Goal: Task Accomplishment & Management: Use online tool/utility

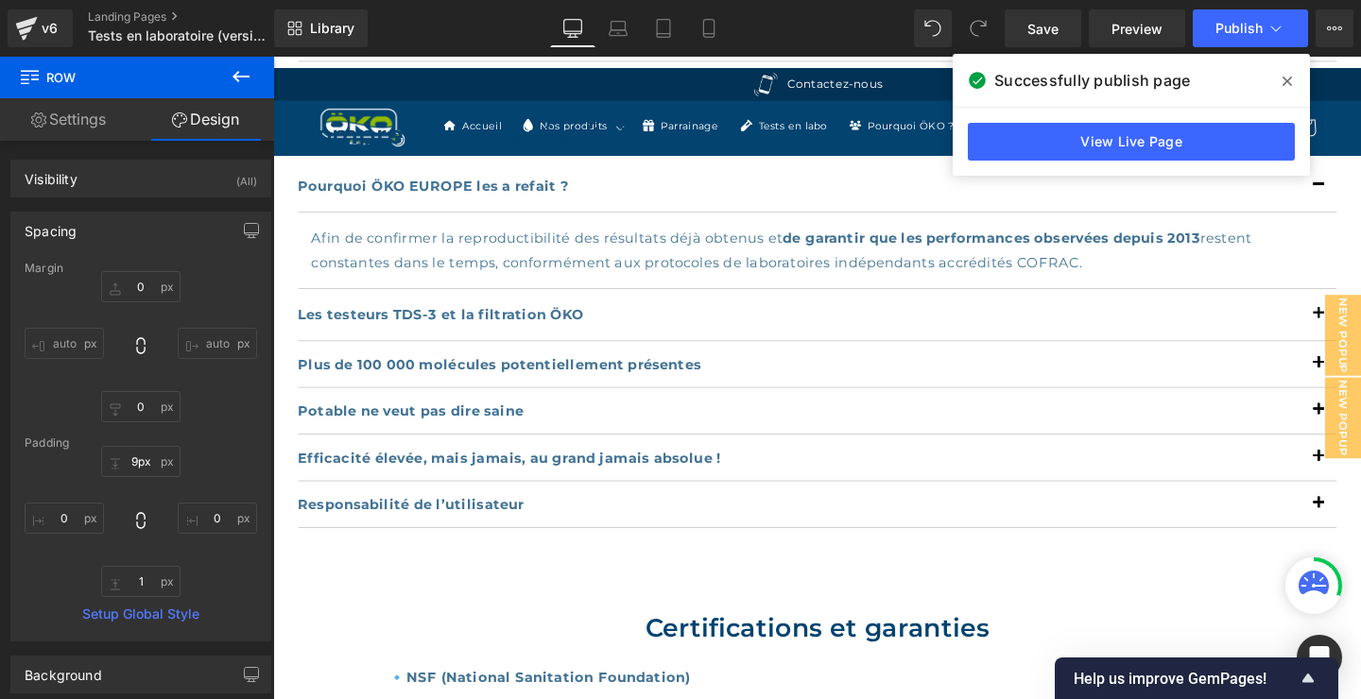
scroll to position [1225, 0]
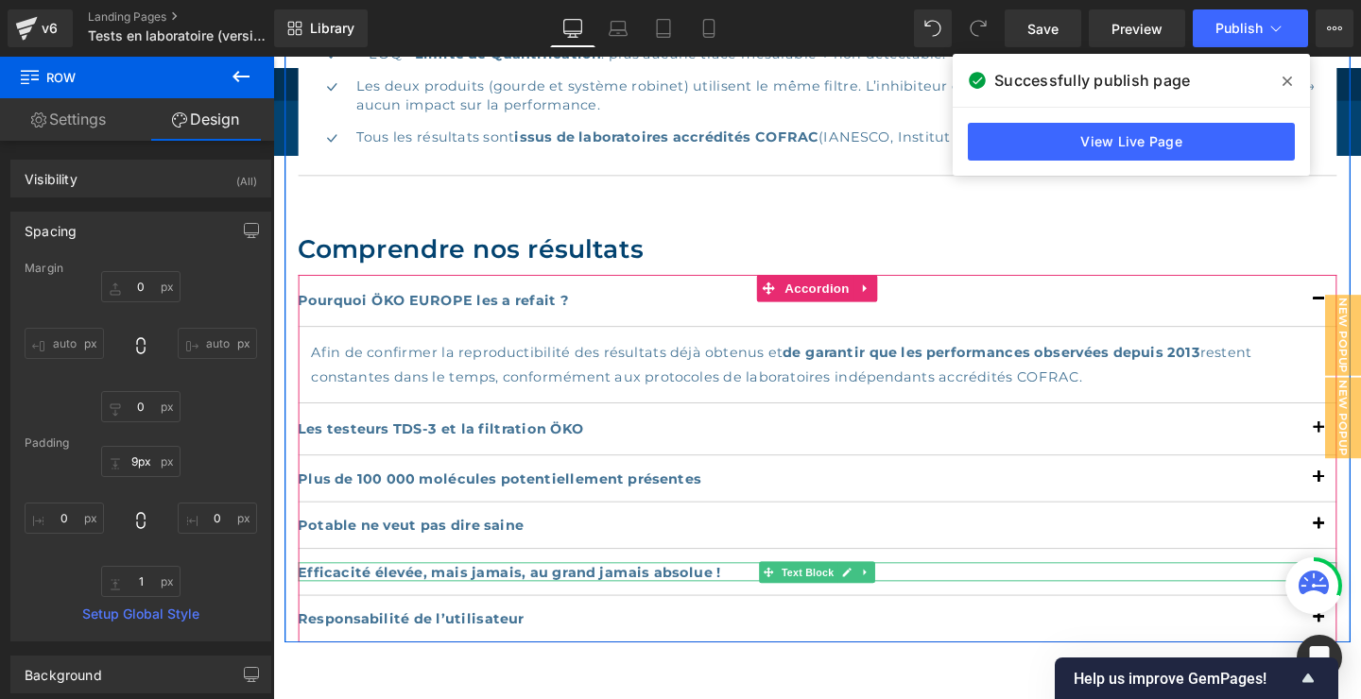
click at [534, 599] on b "Efficacité élevée, mais jamais, au grand jamais absolue !" at bounding box center [522, 599] width 444 height 18
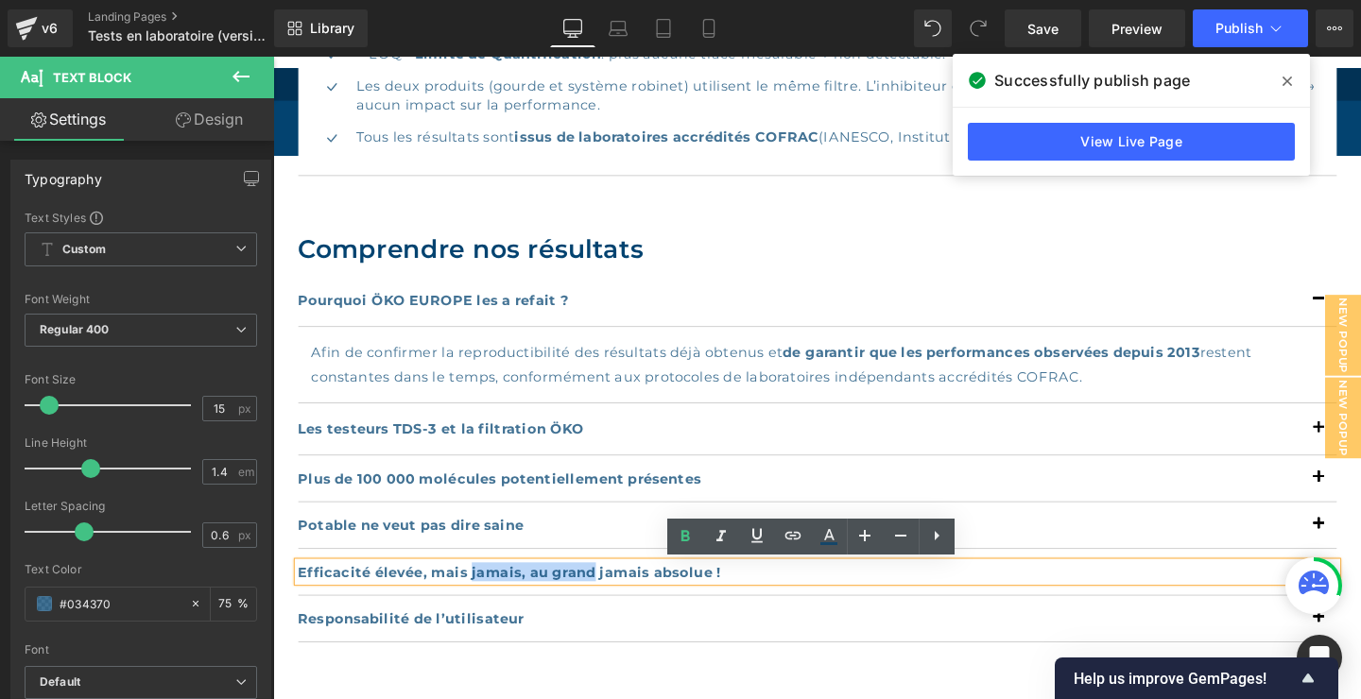
drag, startPoint x: 613, startPoint y: 595, endPoint x: 481, endPoint y: 604, distance: 132.7
click at [481, 603] on b "Efficacité élevée, mais jamais, au grand jamais absolue !" at bounding box center [522, 599] width 444 height 18
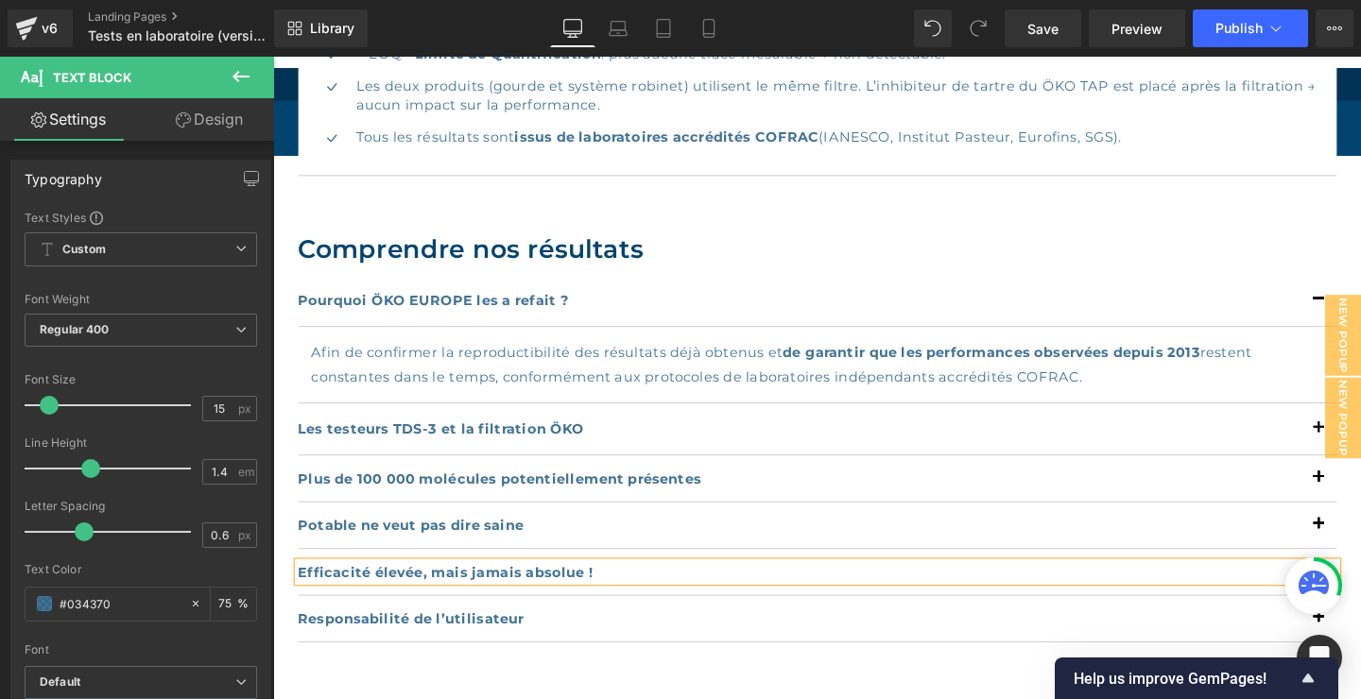
click at [645, 595] on p "Efficacité élevée, mais jamais absolue !" at bounding box center [846, 599] width 1092 height 20
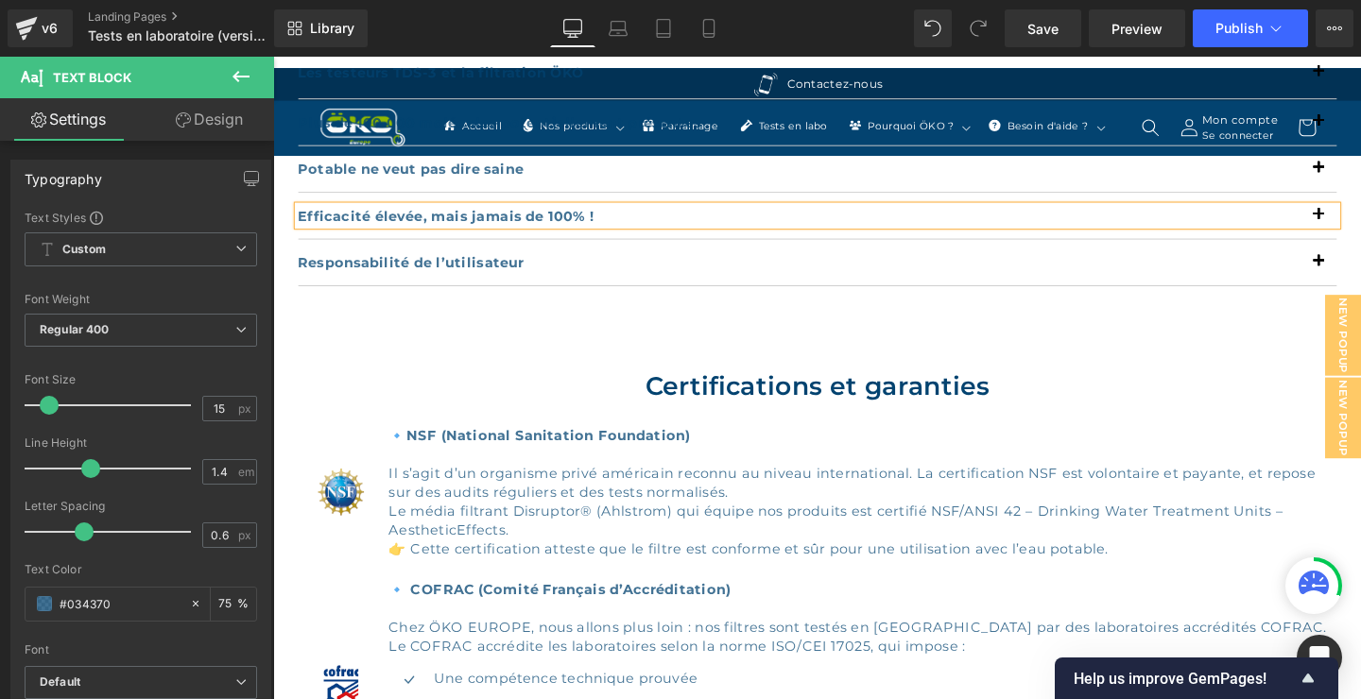
scroll to position [1837, 0]
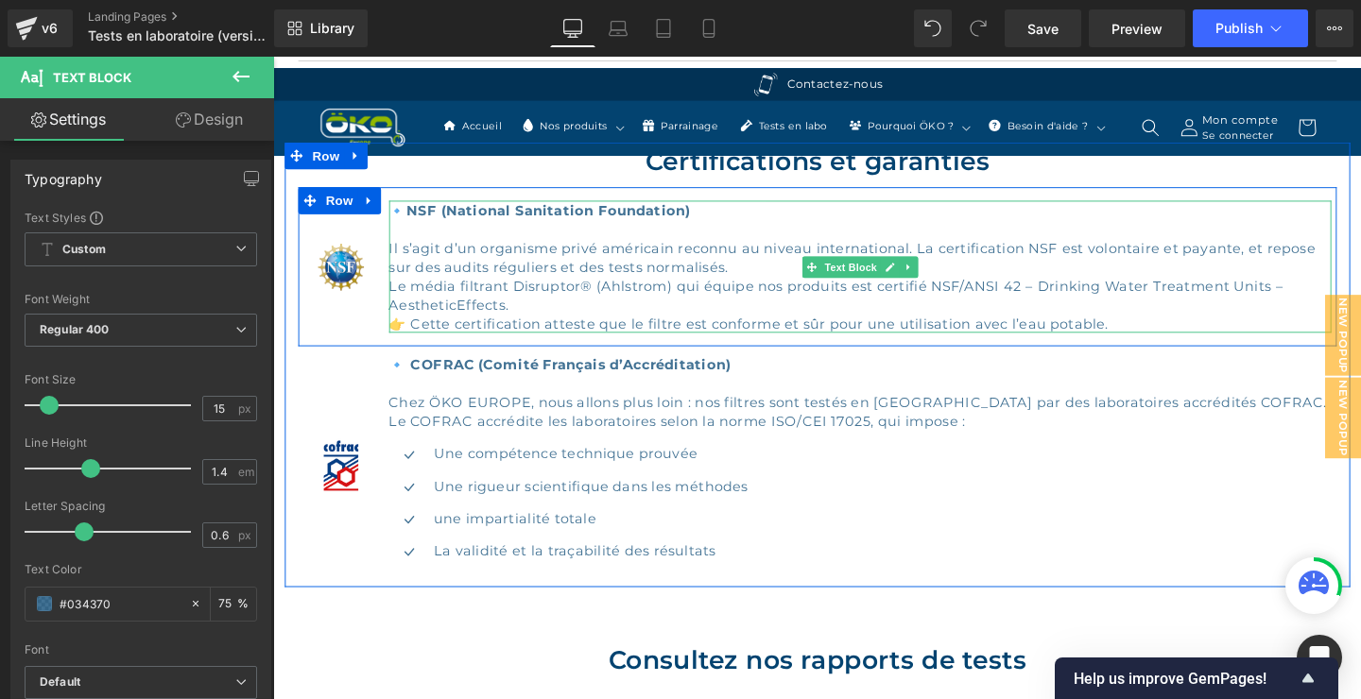
click at [526, 316] on div "Le média filtrant Disruptor® (Ahlstrom) qui équipe nos produits est certifié NS…" at bounding box center [891, 317] width 992 height 60
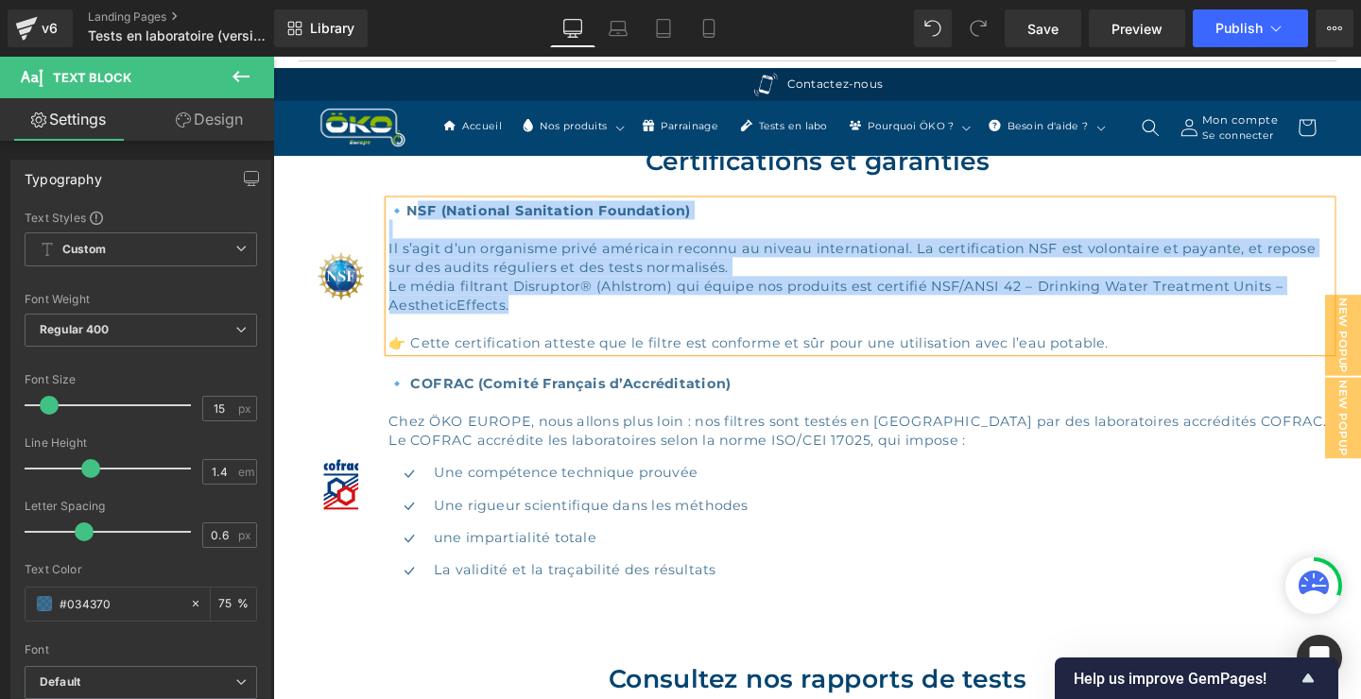
drag, startPoint x: 557, startPoint y: 318, endPoint x: 418, endPoint y: 227, distance: 166.0
click at [418, 226] on div "🔹 NSF (National Sanitation Foundation) Il s’agit d’un organisme privé américain…" at bounding box center [891, 287] width 992 height 159
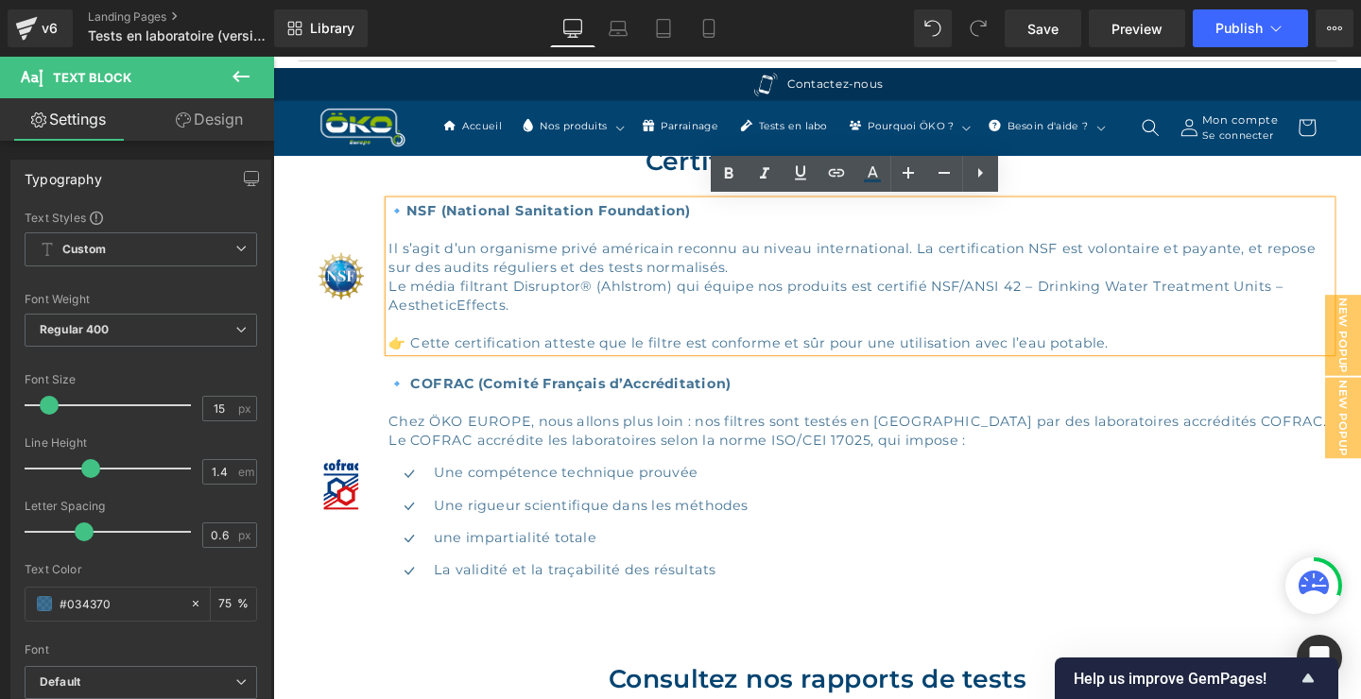
click at [1168, 358] on div "👉 Cette certification atteste que le filtre est conforme et sûr pour une utilis…" at bounding box center [891, 347] width 992 height 40
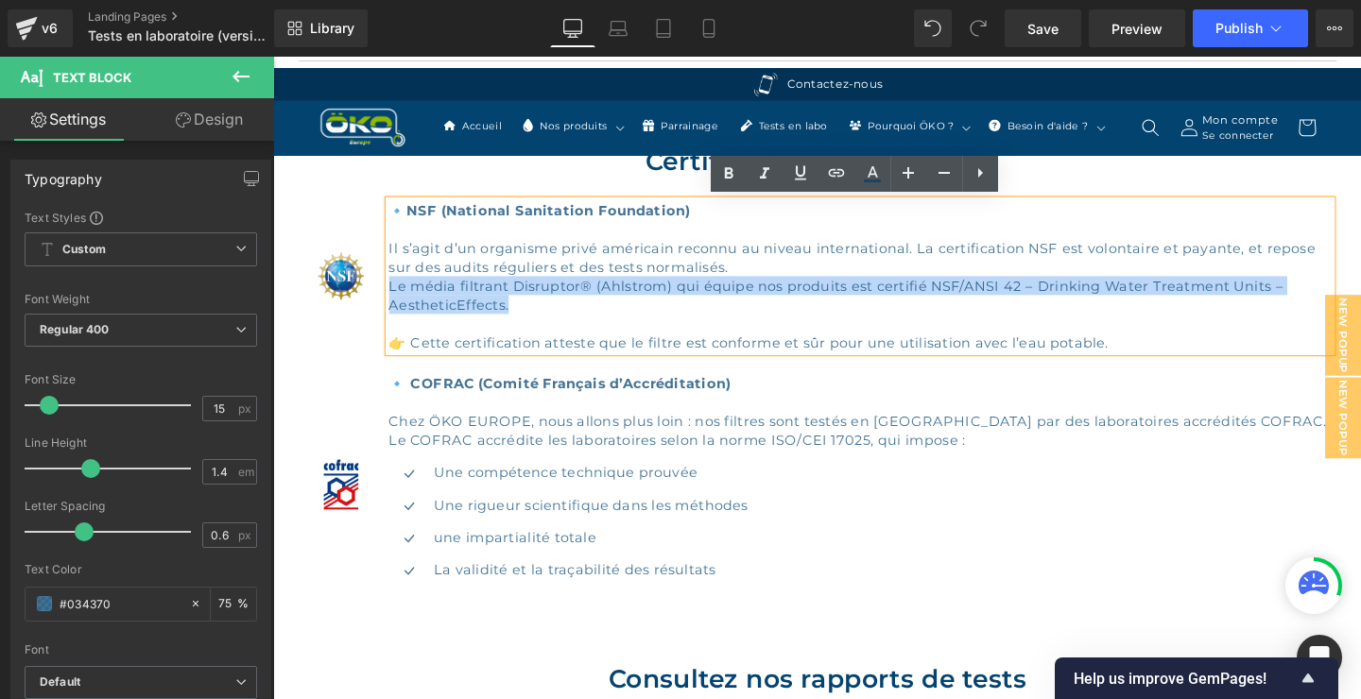
drag, startPoint x: 1169, startPoint y: 357, endPoint x: 415, endPoint y: 216, distance: 767.5
click at [405, 214] on div "🔹 NSF (National Sanitation Foundation) Il s’agit d’un organisme privé américain…" at bounding box center [891, 287] width 992 height 159
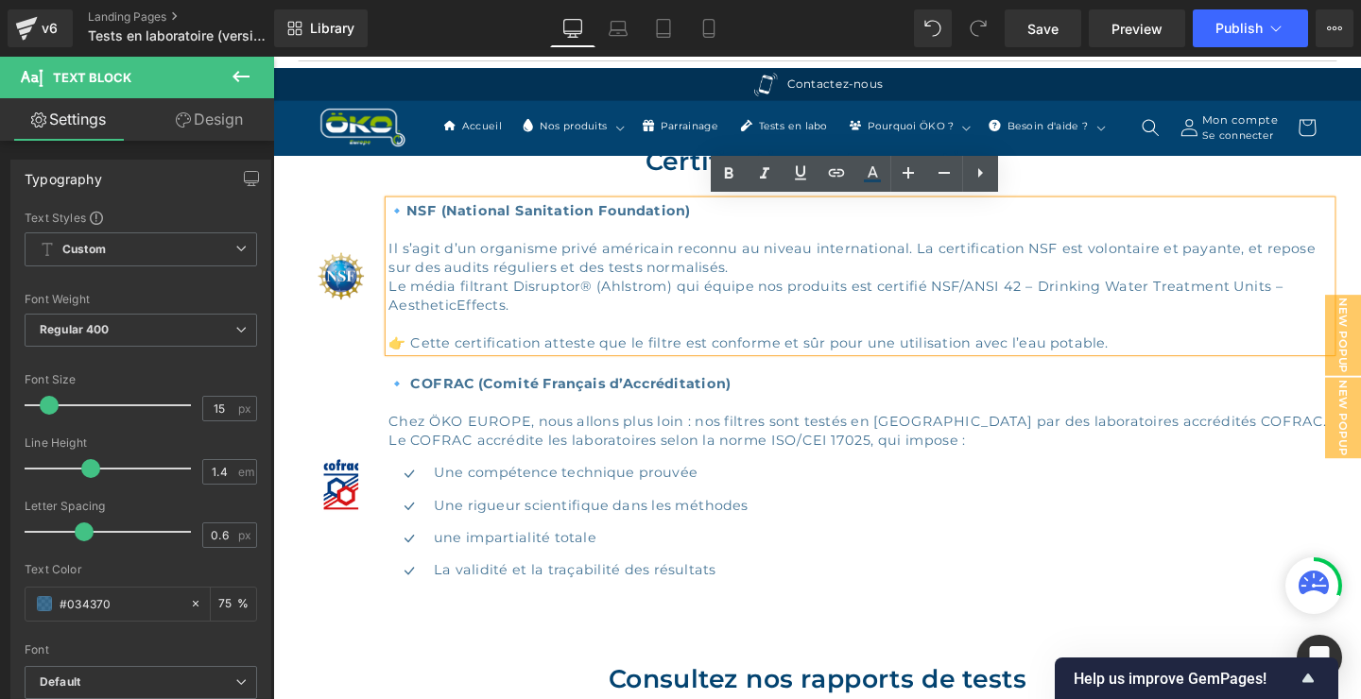
click at [415, 216] on span "NSF (National Sanitation Foundation)" at bounding box center [562, 218] width 299 height 18
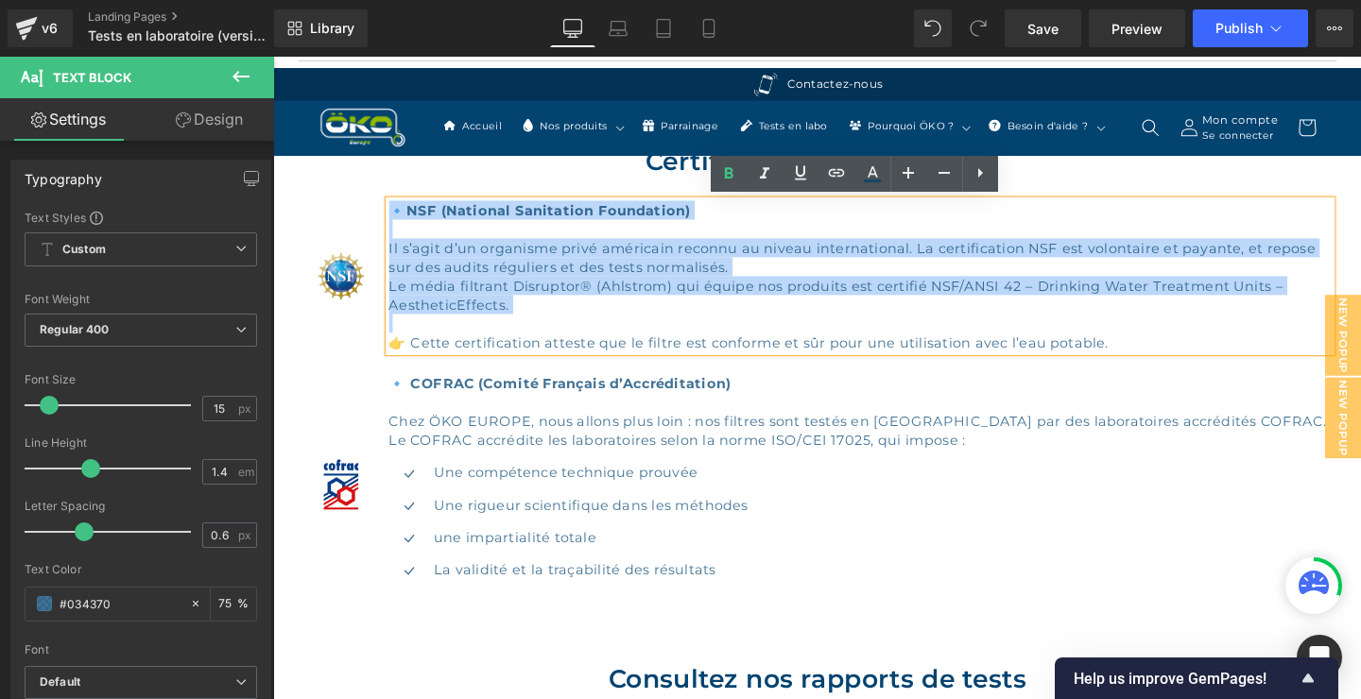
drag, startPoint x: 416, startPoint y: 216, endPoint x: 1180, endPoint y: 355, distance: 776.4
click at [1180, 355] on div "🔹 NSF (National Sanitation Foundation) Il s’agit d’un organisme privé américain…" at bounding box center [891, 287] width 992 height 159
copy div "🔹 NSF (National Sanitation Foundation) Il s’agit d’un organisme privé américain…"
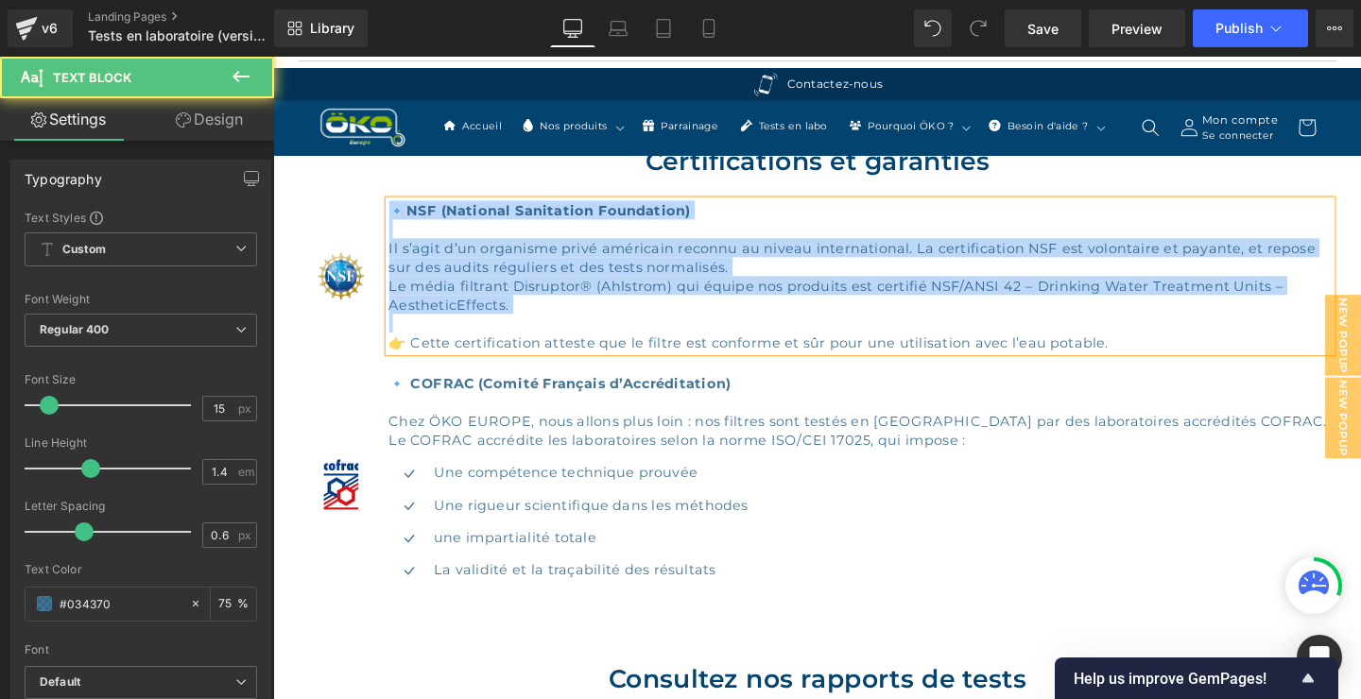
click at [594, 322] on div "Le média filtrant Disruptor® (Ahlstrom) qui équipe nos produits est certifié NS…" at bounding box center [891, 307] width 992 height 40
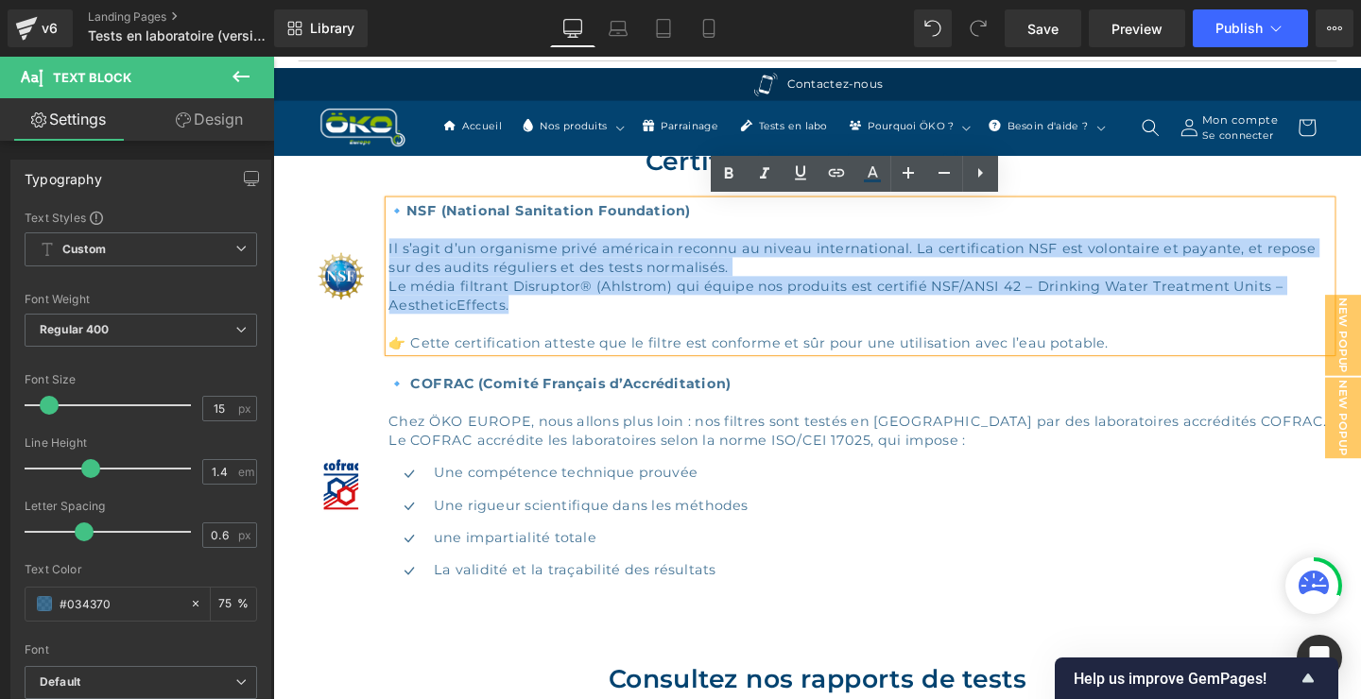
drag, startPoint x: 540, startPoint y: 317, endPoint x: 395, endPoint y: 266, distance: 153.4
click at [395, 265] on div "🔹 NSF (National Sanitation Foundation) Il s’agit d’un organisme privé américain…" at bounding box center [891, 287] width 992 height 159
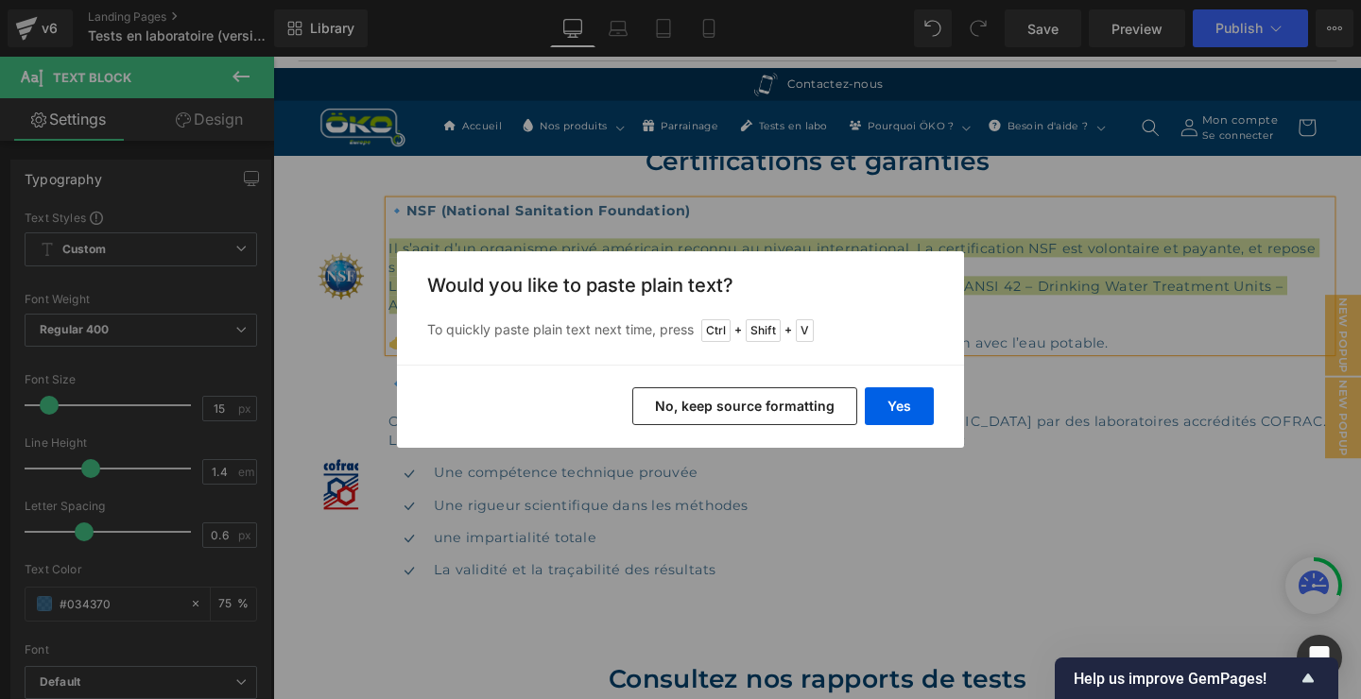
click at [750, 399] on button "No, keep source formatting" at bounding box center [744, 407] width 225 height 38
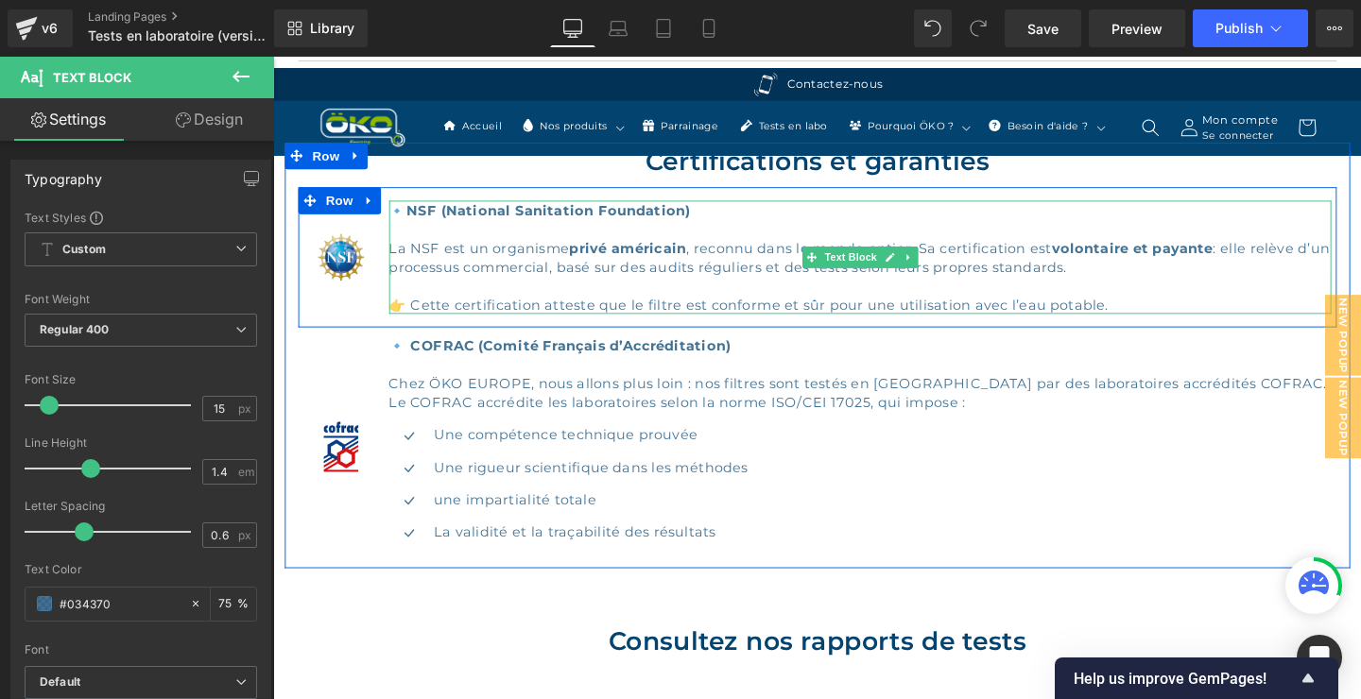
click at [1157, 310] on div "👉 Cette certification atteste que le filtre est conforme et sûr pour une utilis…" at bounding box center [891, 307] width 992 height 40
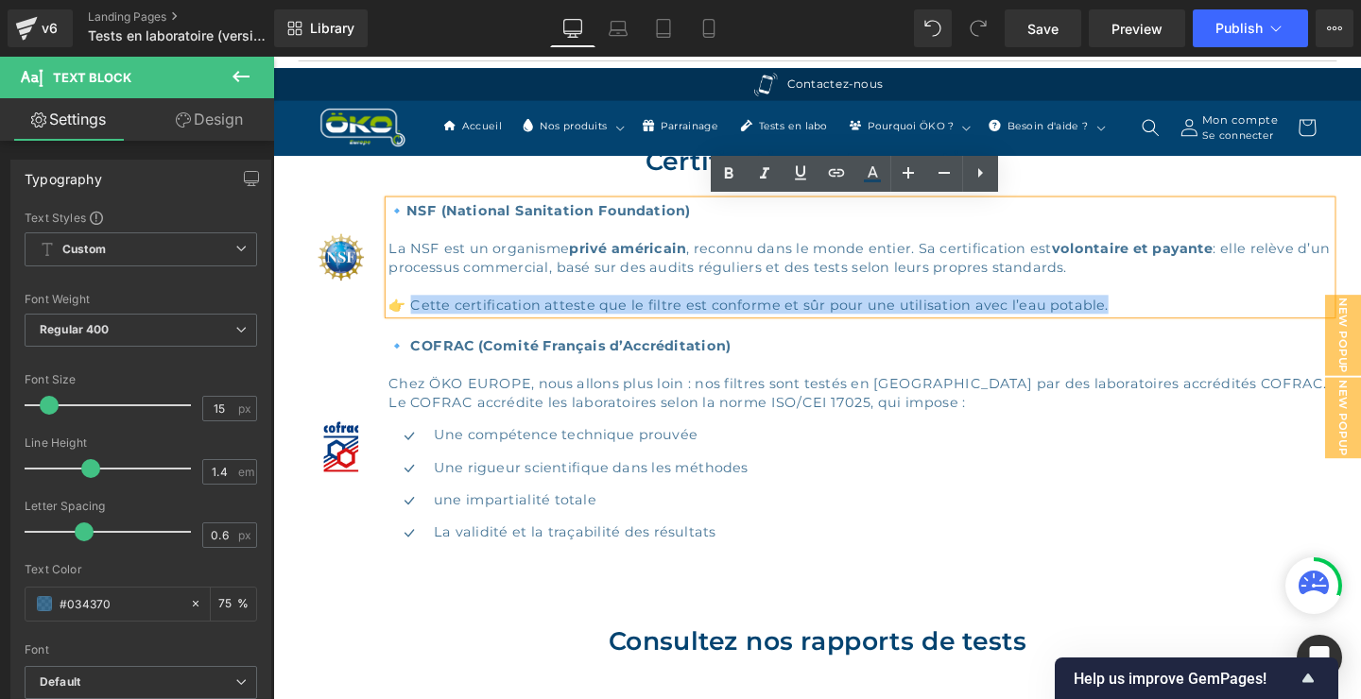
drag, startPoint x: 1158, startPoint y: 311, endPoint x: 418, endPoint y: 317, distance: 740.1
click at [417, 317] on div "👉 Cette certification atteste que le filtre est conforme et sûr pour une utilis…" at bounding box center [891, 307] width 992 height 40
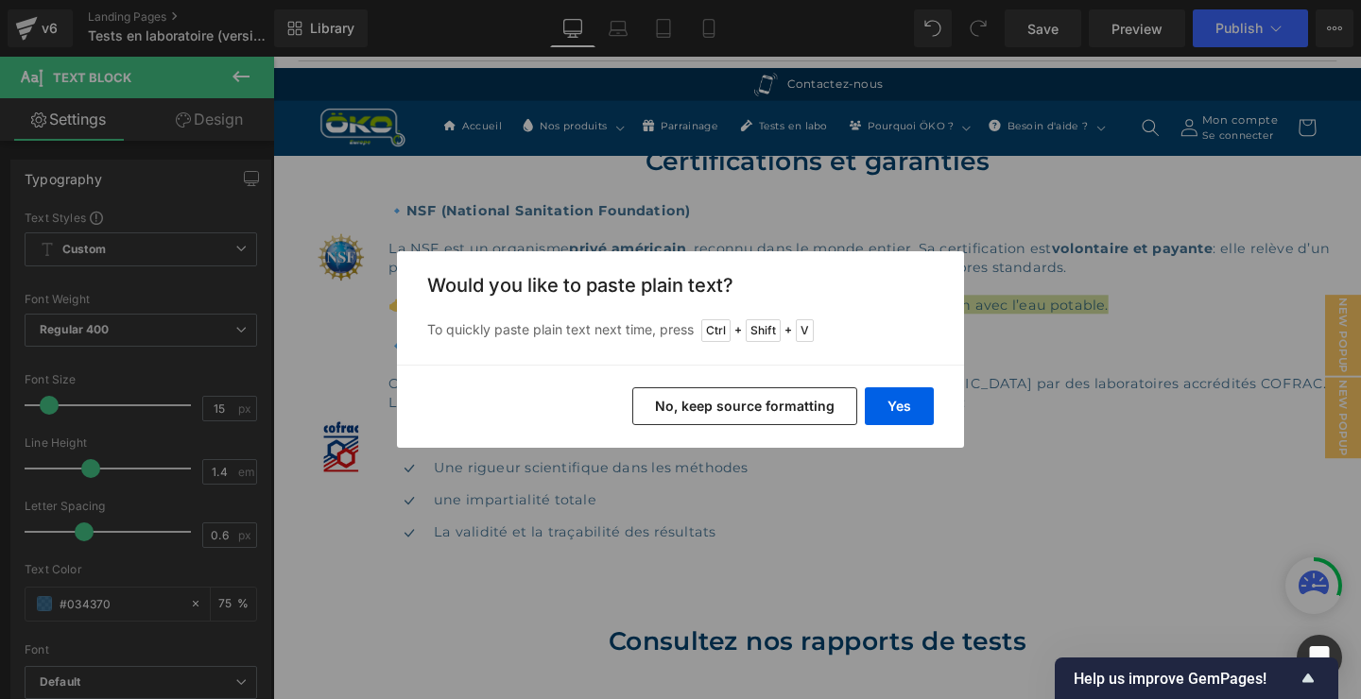
click at [731, 399] on button "No, keep source formatting" at bounding box center [744, 407] width 225 height 38
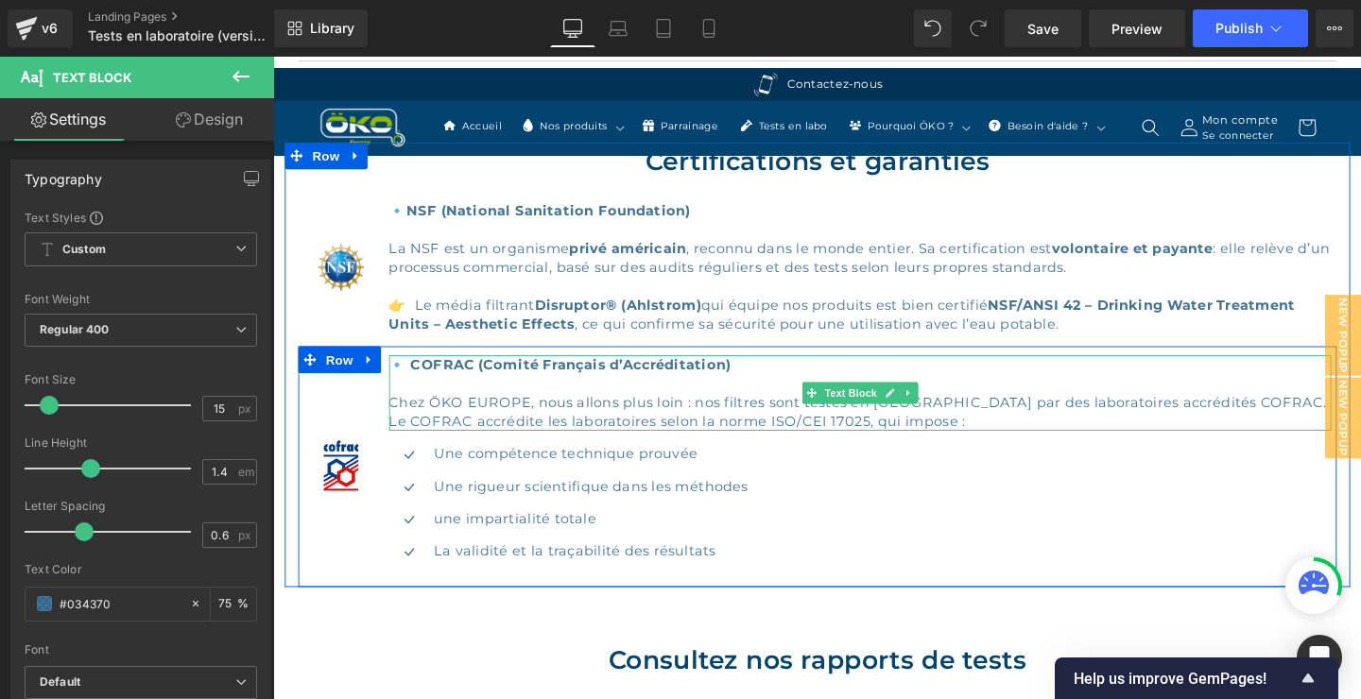
click at [724, 425] on p "Chez ÖKO EUROPE, nous allons plus loin : nos filtres sont testés en [GEOGRAPHIC…" at bounding box center [891, 430] width 992 height 40
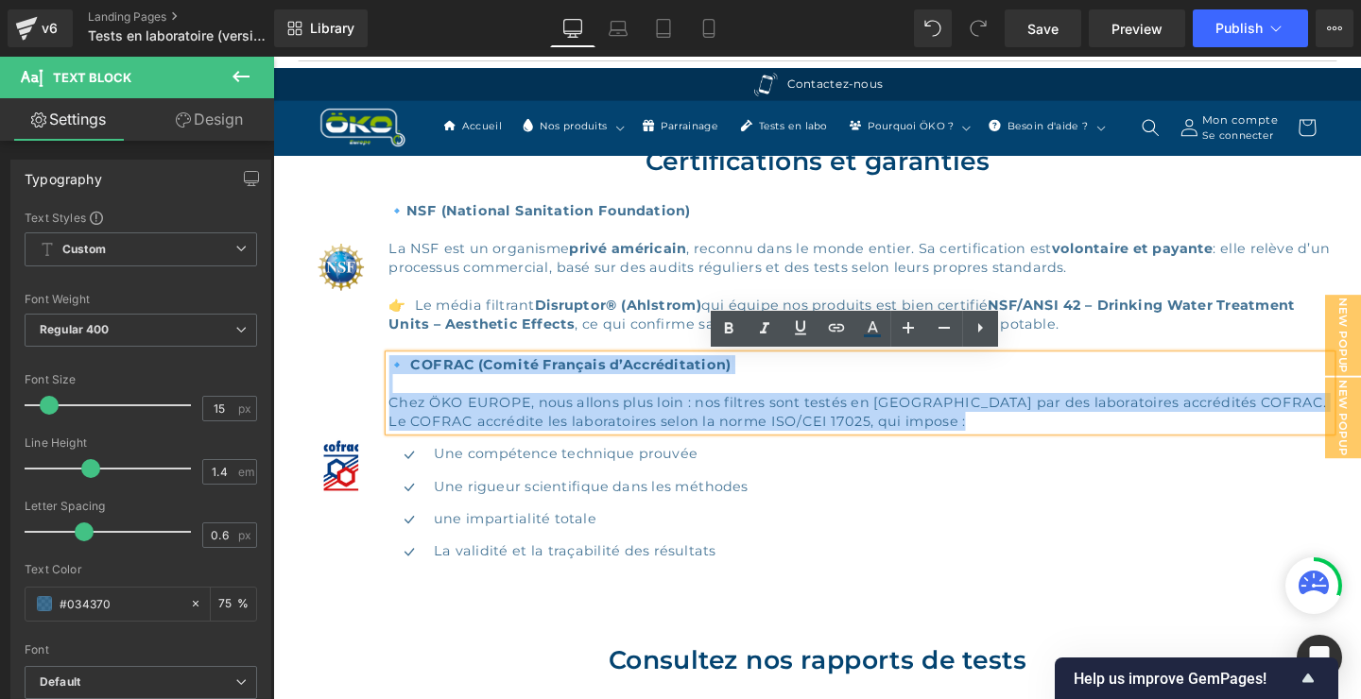
drag, startPoint x: 1009, startPoint y: 436, endPoint x: 396, endPoint y: 377, distance: 616.2
click at [396, 377] on div "🔹 COFRAC (Comité Français d’Accréditation) Chez ÖKO EUROPE, nous allons plus lo…" at bounding box center [891, 410] width 992 height 79
copy div "🔹 COFRAC (Comité Français d’Accréditation) Chez ÖKO EUROPE, nous allons plus lo…"
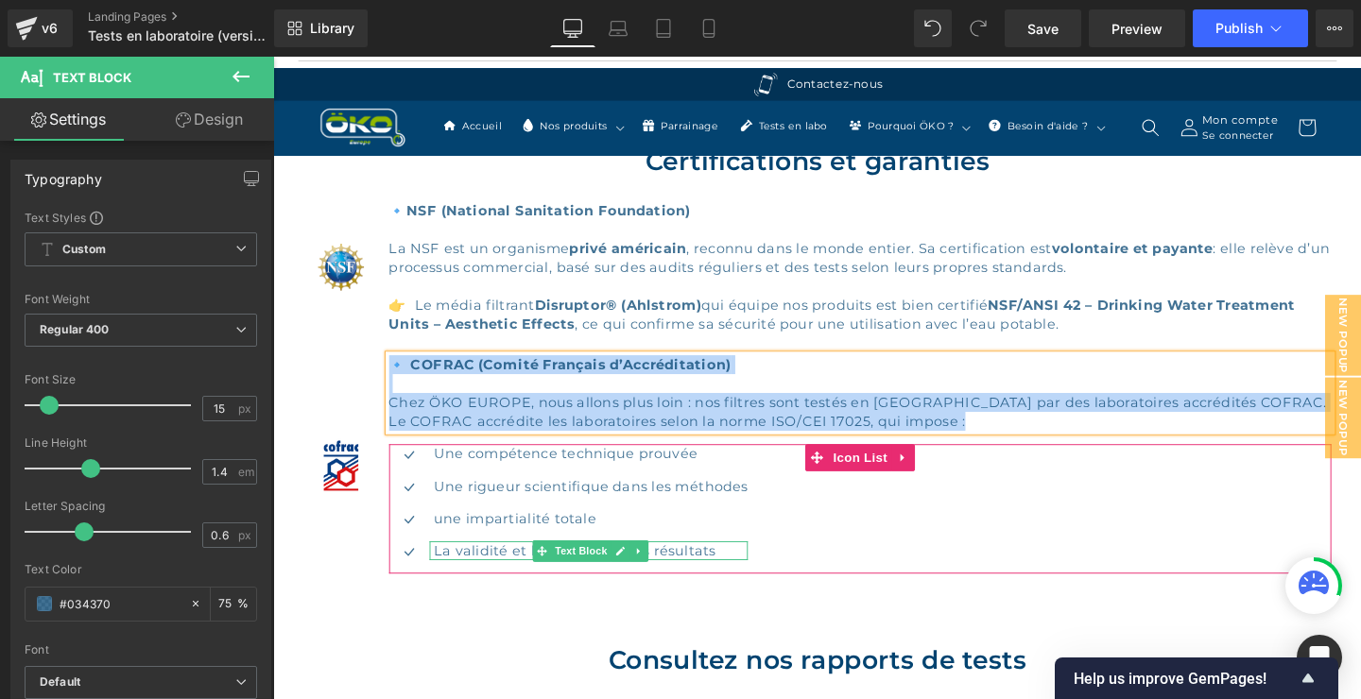
click at [758, 576] on p "La validité et la traçabilité des résultats" at bounding box center [607, 576] width 330 height 20
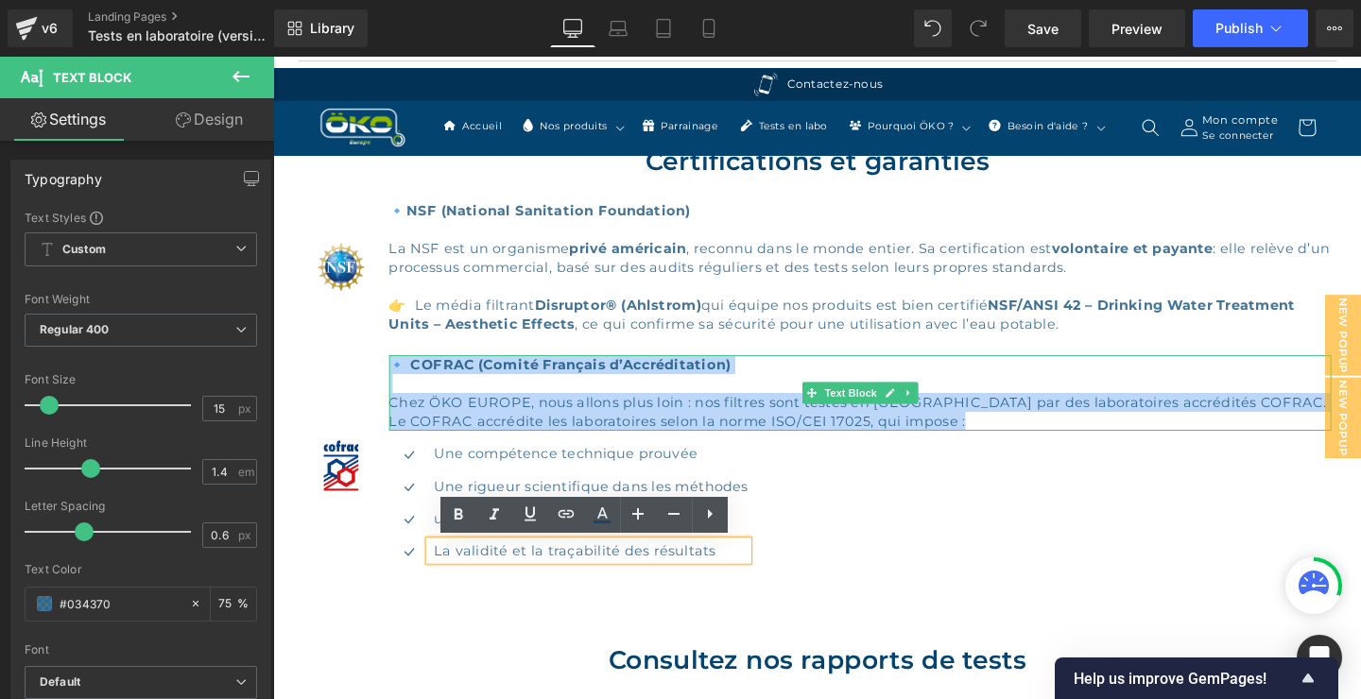
drag, startPoint x: 792, startPoint y: 440, endPoint x: 809, endPoint y: 440, distance: 17.0
click at [792, 439] on p "Chez ÖKO EUROPE, nous allons plus loin : nos filtres sont testés en [GEOGRAPHIC…" at bounding box center [891, 430] width 992 height 40
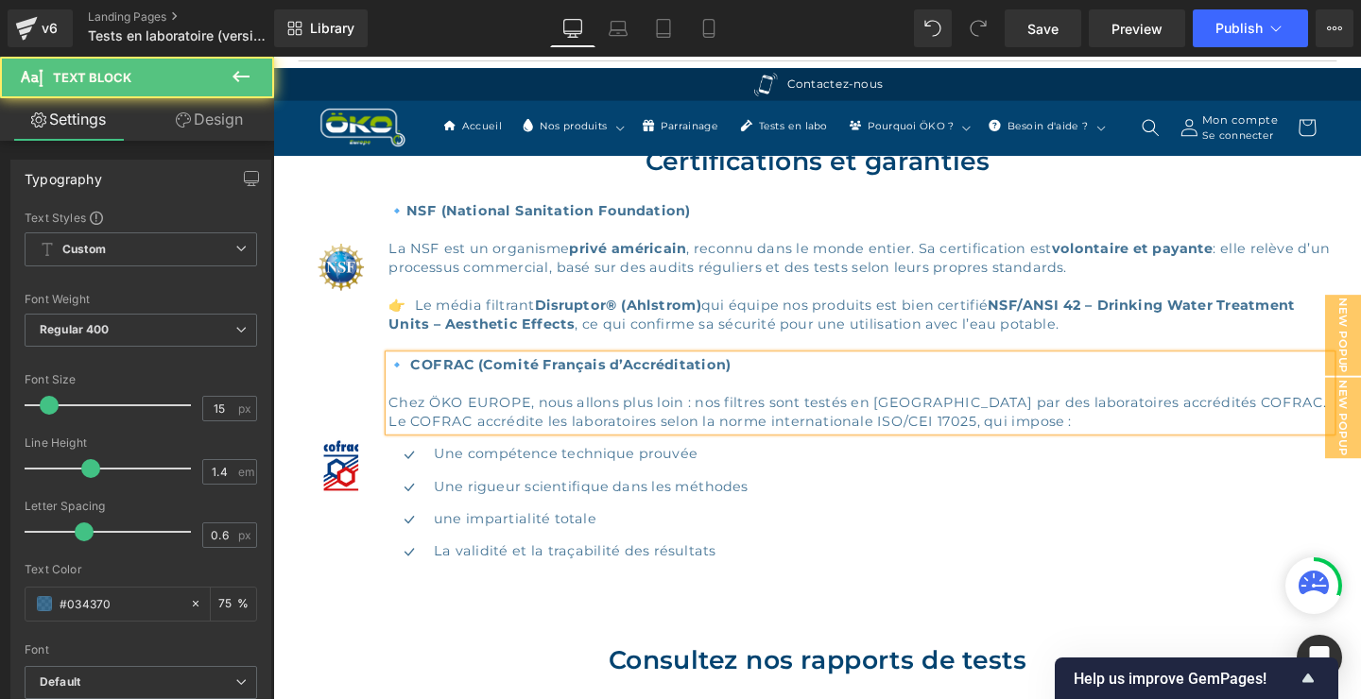
click at [1100, 434] on p "Chez ÖKO EUROPE, nous allons plus loin : nos filtres sont testés en [GEOGRAPHIC…" at bounding box center [891, 430] width 992 height 40
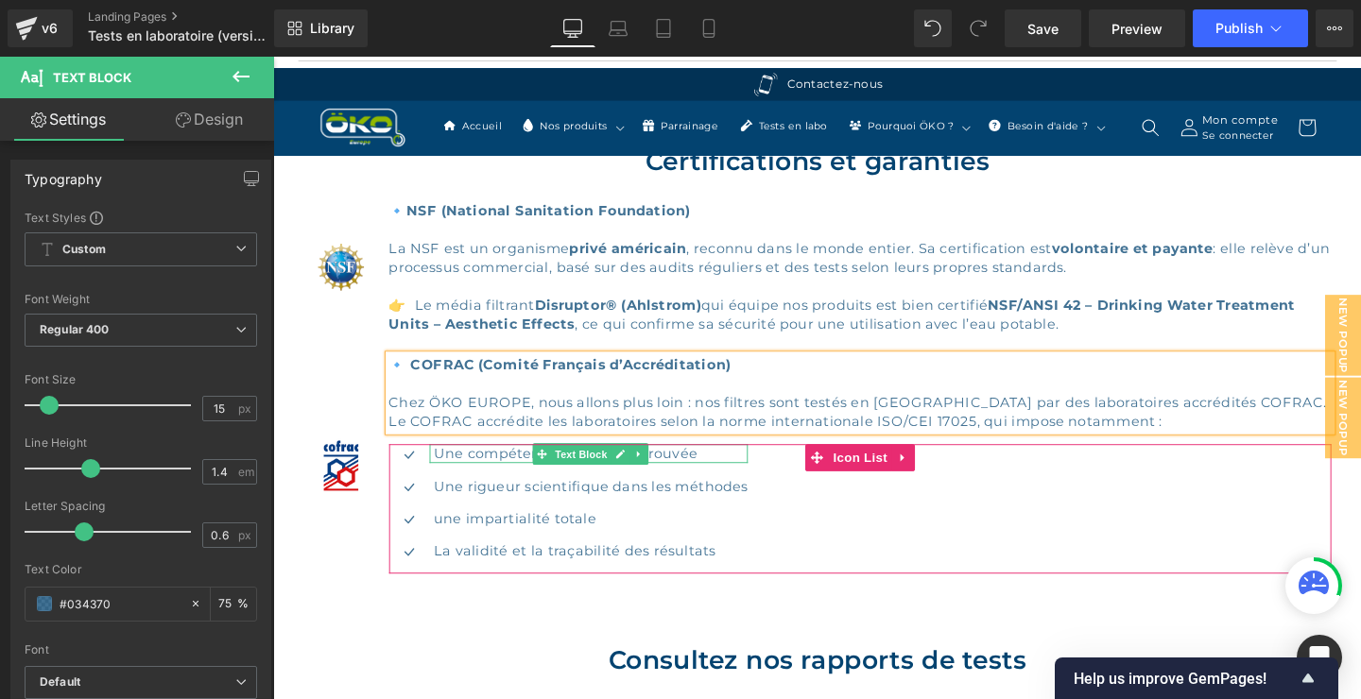
click at [671, 475] on p "Une compétence technique prouvée" at bounding box center [607, 474] width 330 height 20
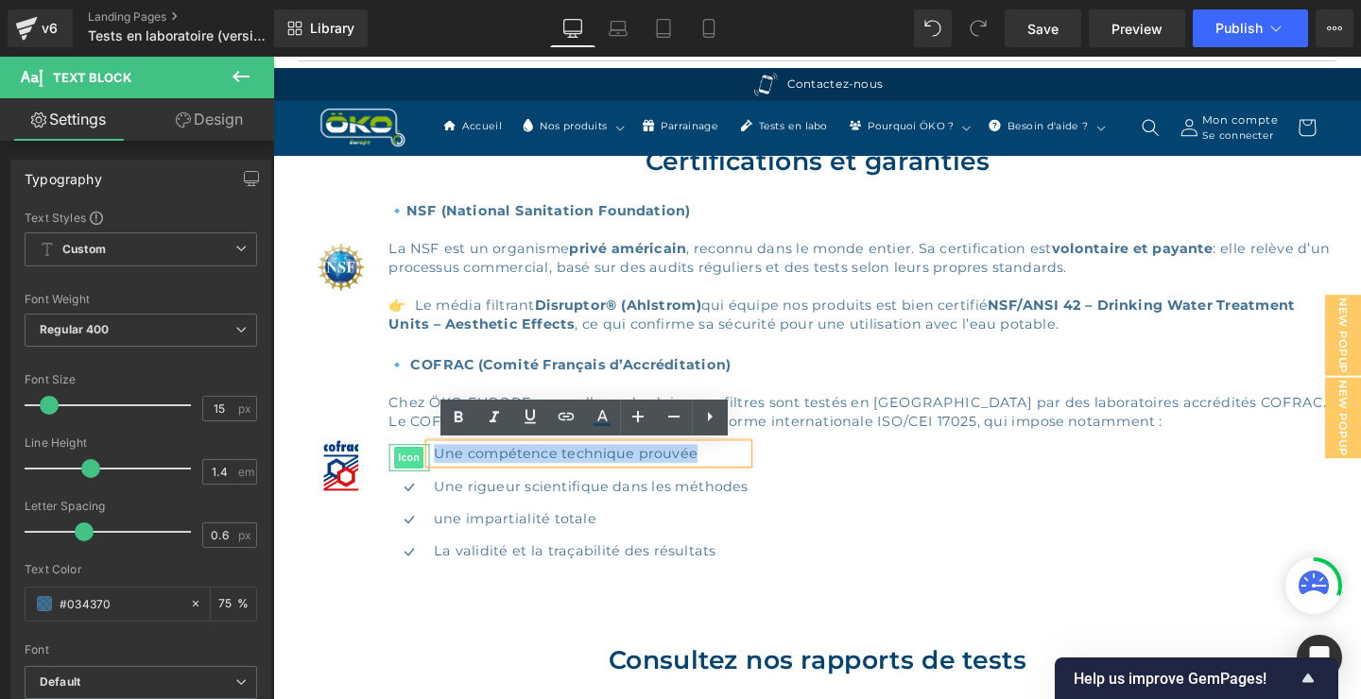
drag, startPoint x: 720, startPoint y: 471, endPoint x: 430, endPoint y: 471, distance: 290.2
click at [429, 471] on li "Icon Une compétence technique prouvée Text Block" at bounding box center [583, 474] width 377 height 20
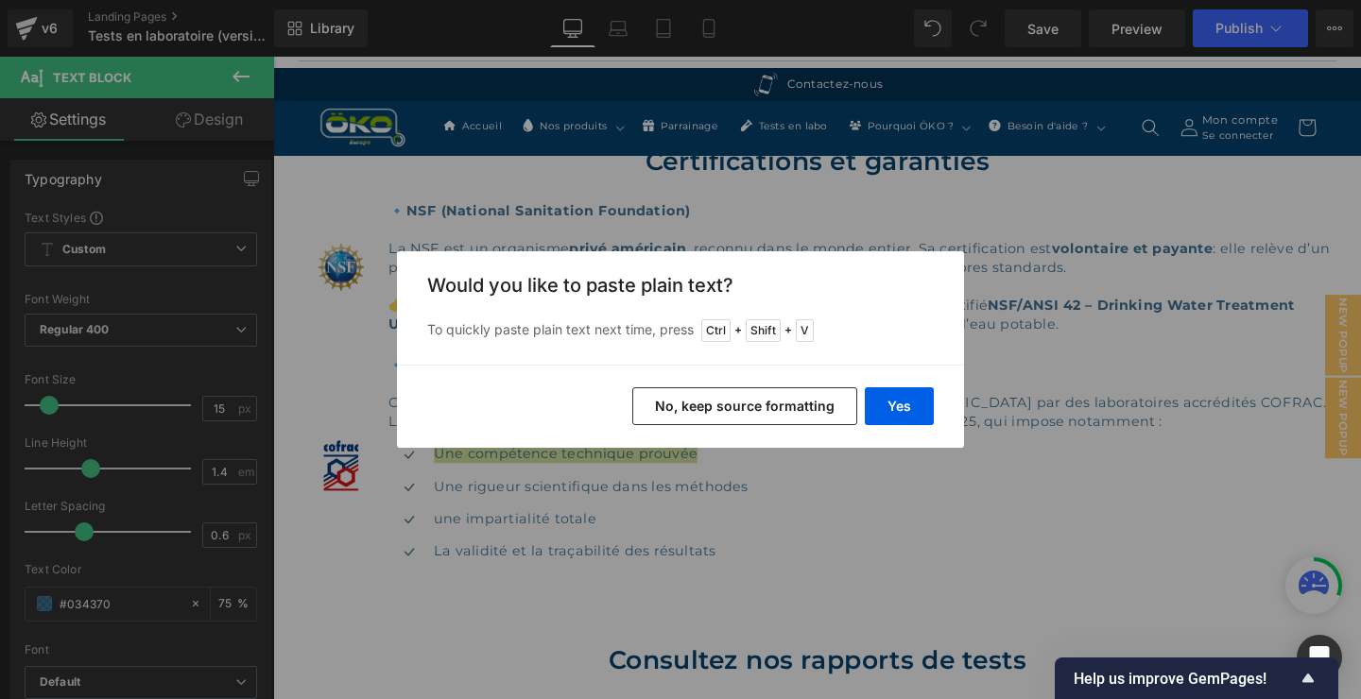
click at [721, 399] on button "No, keep source formatting" at bounding box center [744, 407] width 225 height 38
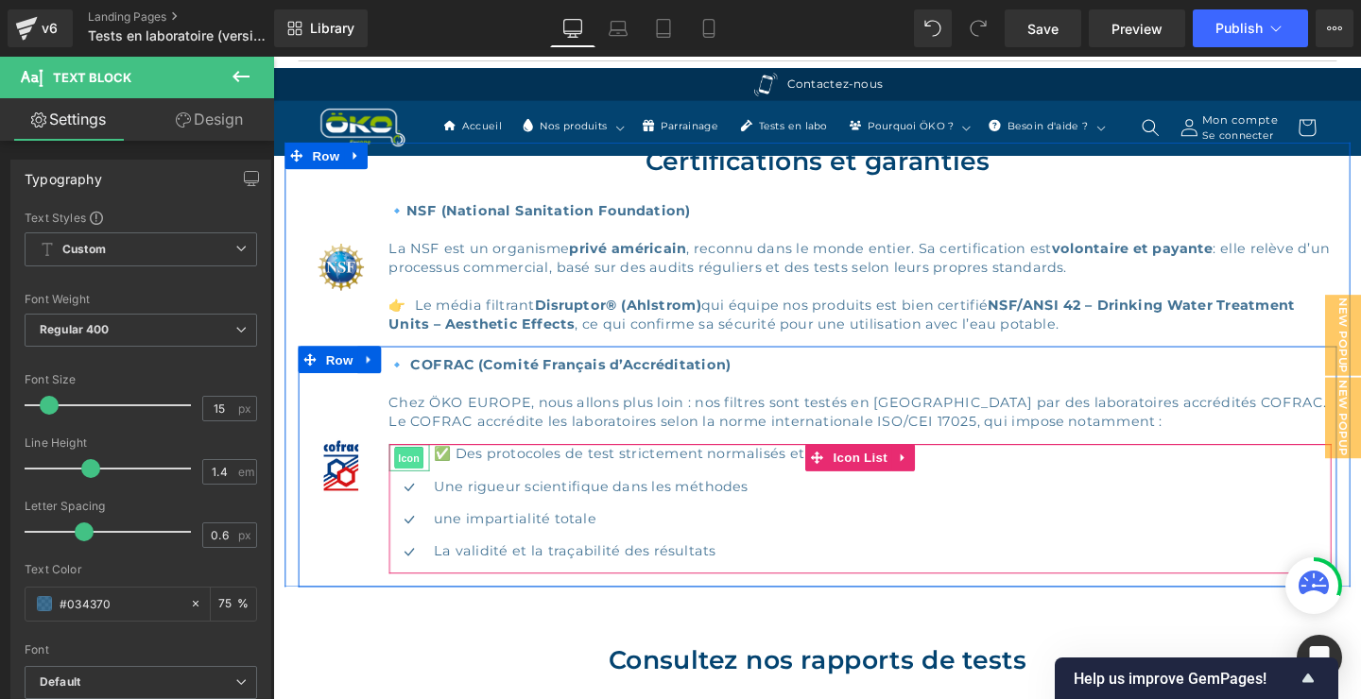
click at [420, 477] on span "Icon" at bounding box center [416, 479] width 30 height 23
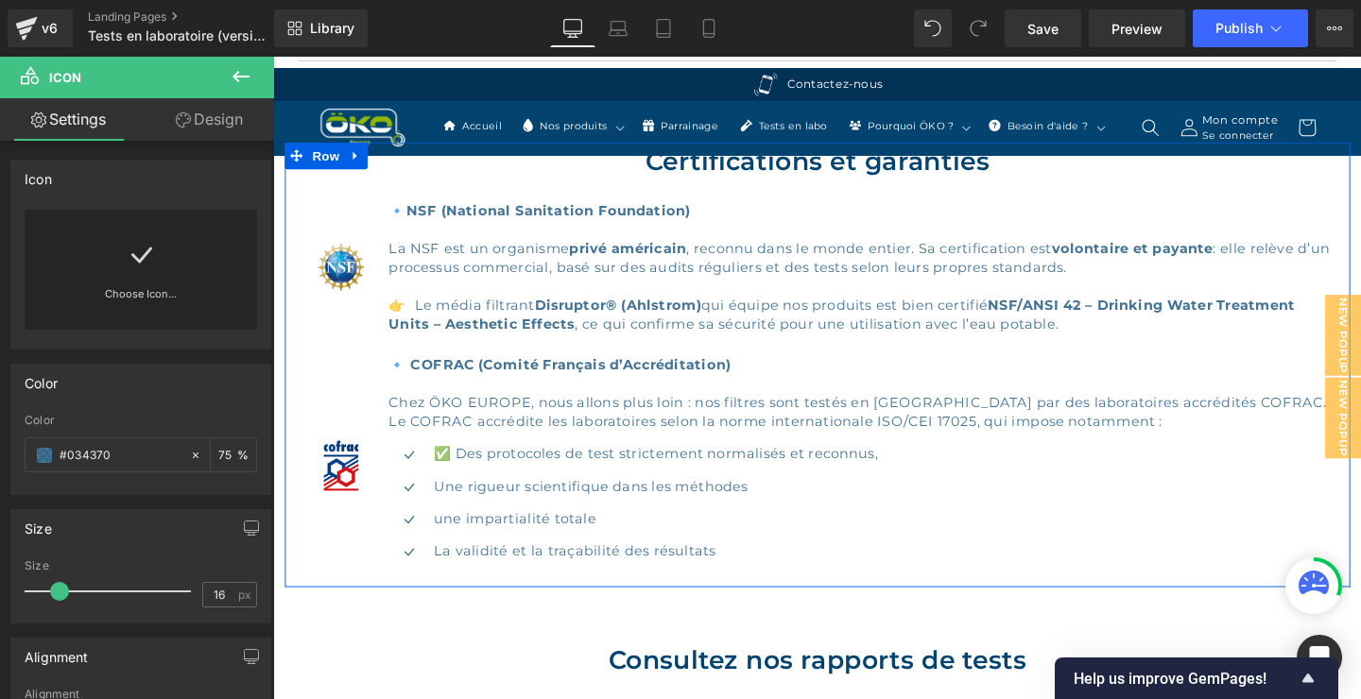
click at [755, 508] on p "Une rigueur scientifique dans les méthodes" at bounding box center [675, 508] width 467 height 20
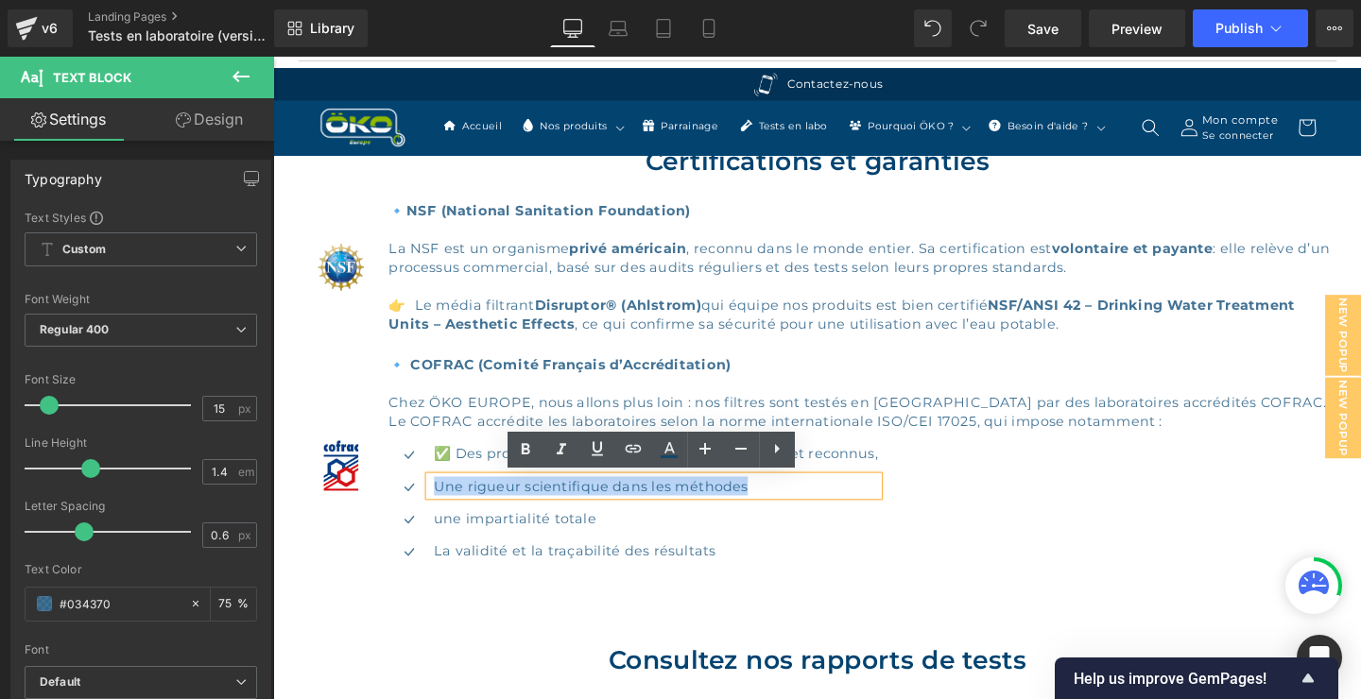
drag, startPoint x: 784, startPoint y: 508, endPoint x: 447, endPoint y: 513, distance: 336.5
click at [446, 512] on p "Une rigueur scientifique dans les méthodes" at bounding box center [675, 508] width 467 height 20
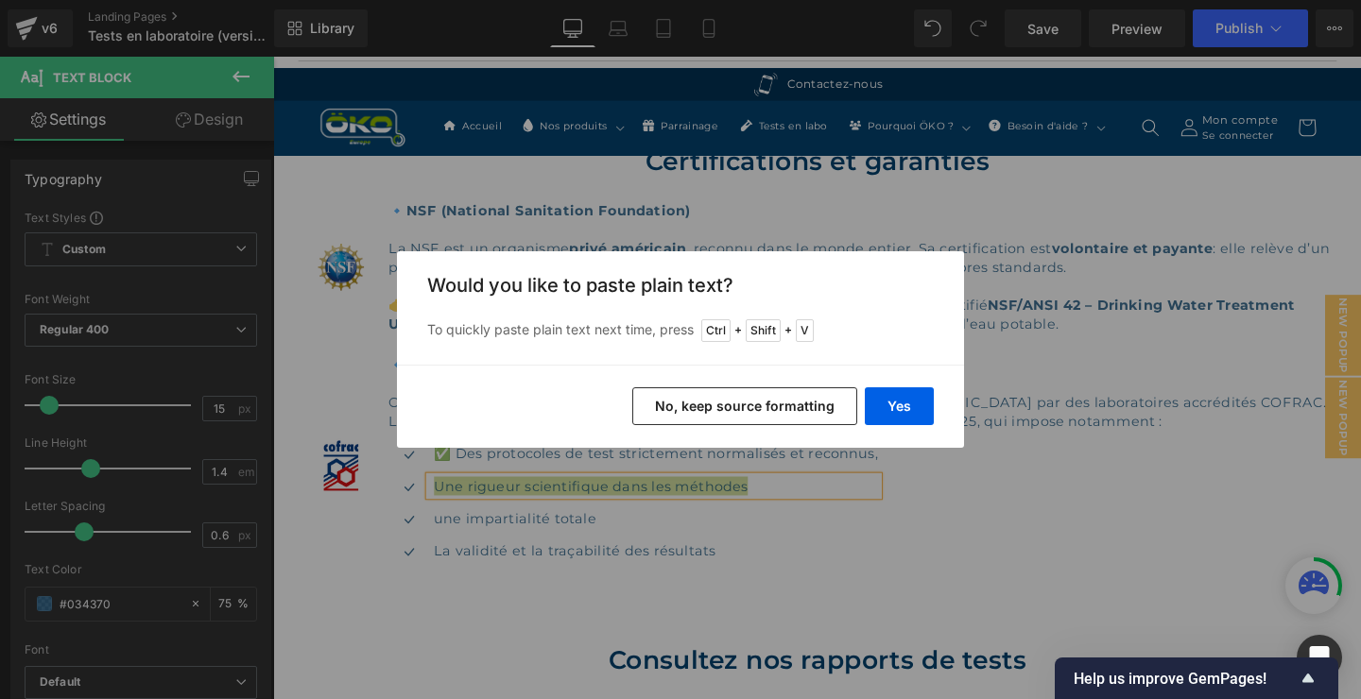
click at [698, 407] on button "No, keep source formatting" at bounding box center [744, 407] width 225 height 38
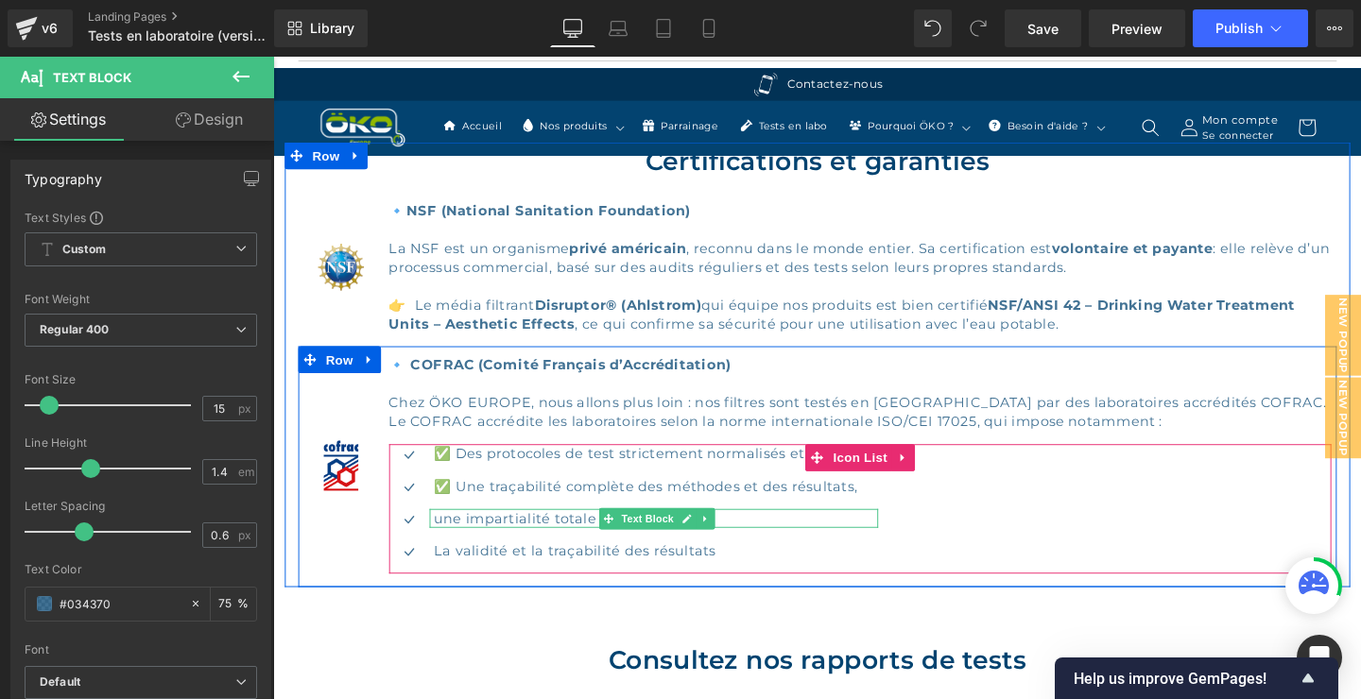
click at [578, 540] on p "une impartialité totale" at bounding box center [675, 542] width 467 height 20
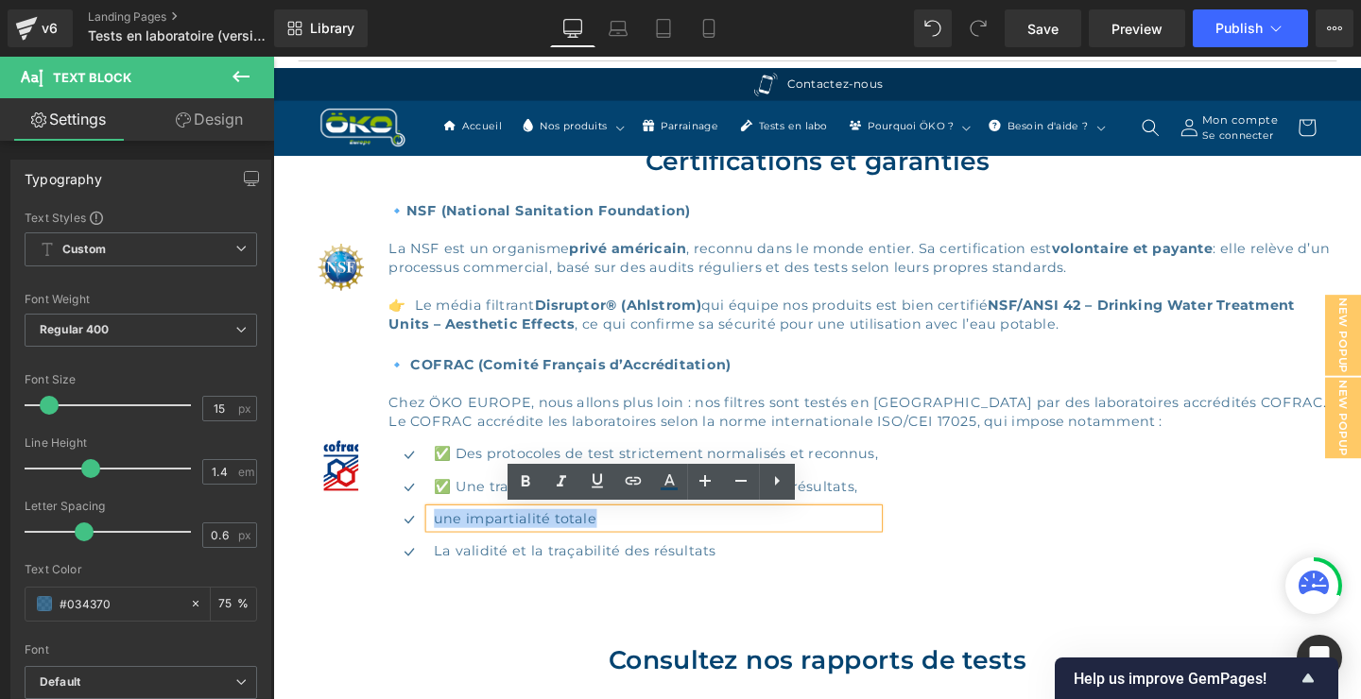
drag, startPoint x: 606, startPoint y: 548, endPoint x: 437, endPoint y: 550, distance: 169.2
click at [438, 549] on div "une impartialité totale" at bounding box center [674, 542] width 472 height 20
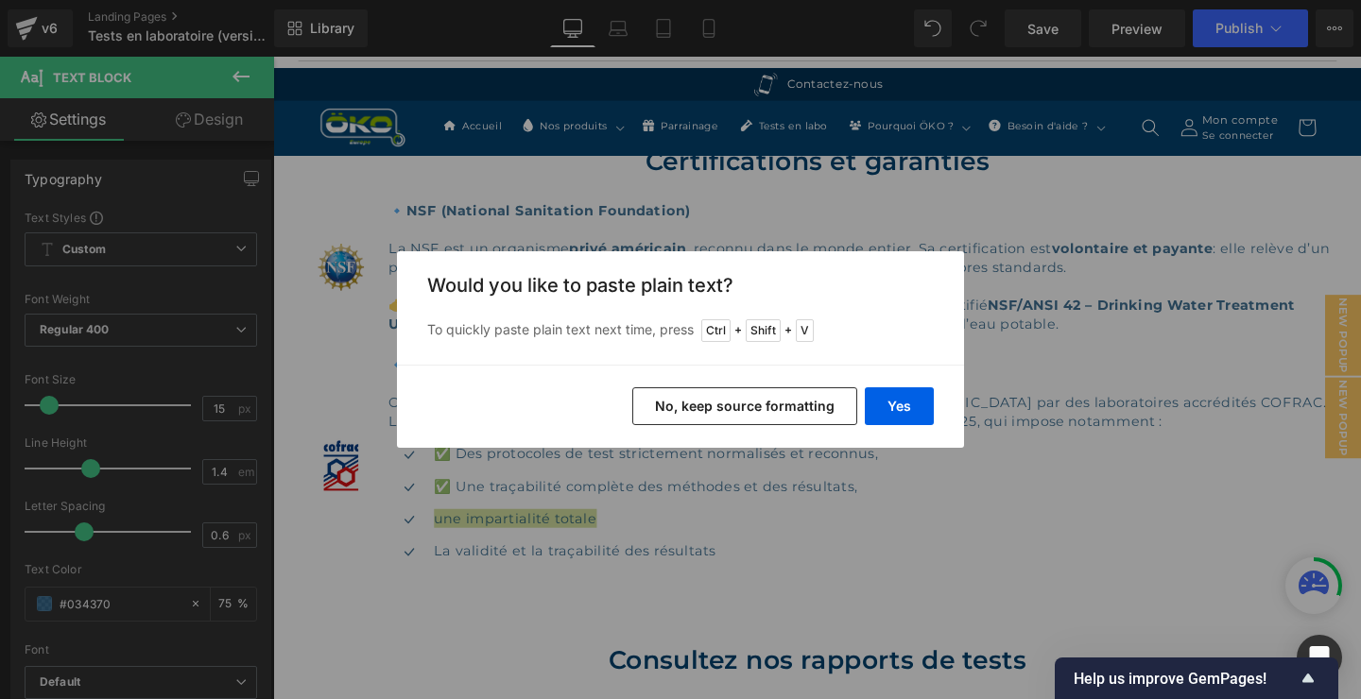
click at [796, 414] on button "No, keep source formatting" at bounding box center [744, 407] width 225 height 38
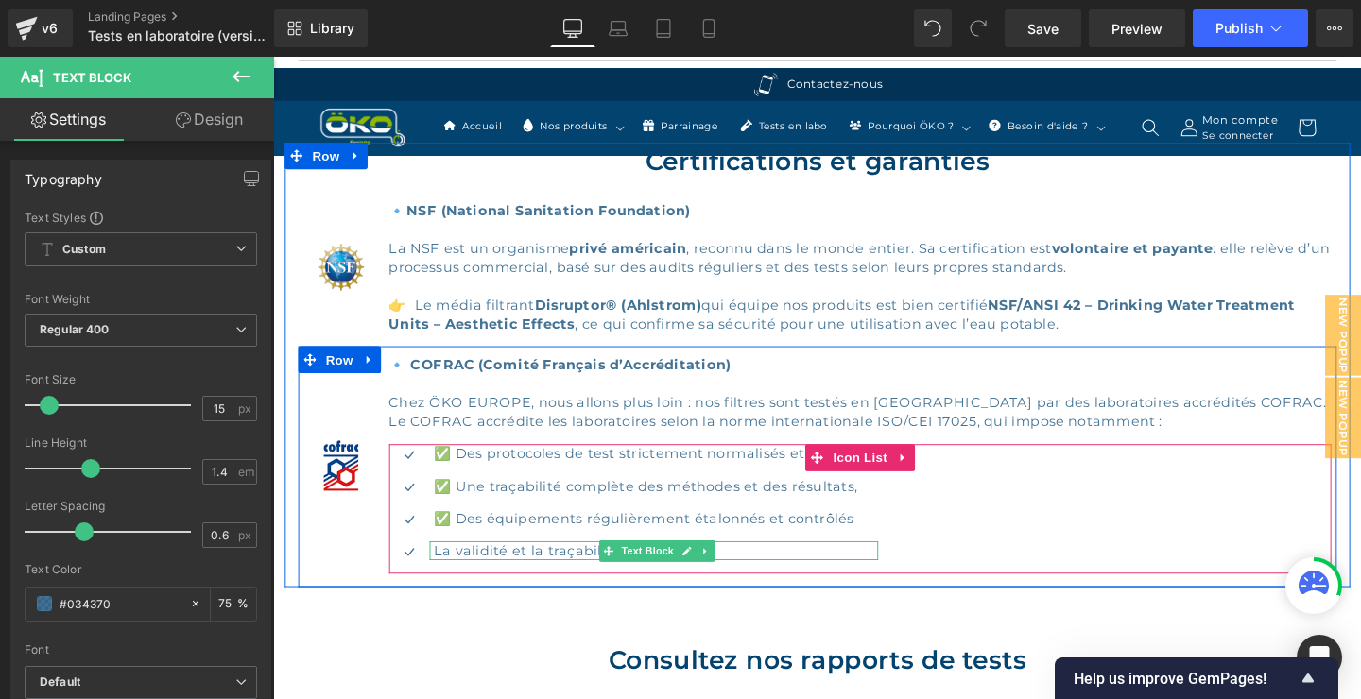
click at [582, 579] on p "La validité et la traçabilité des résultats" at bounding box center [675, 576] width 467 height 20
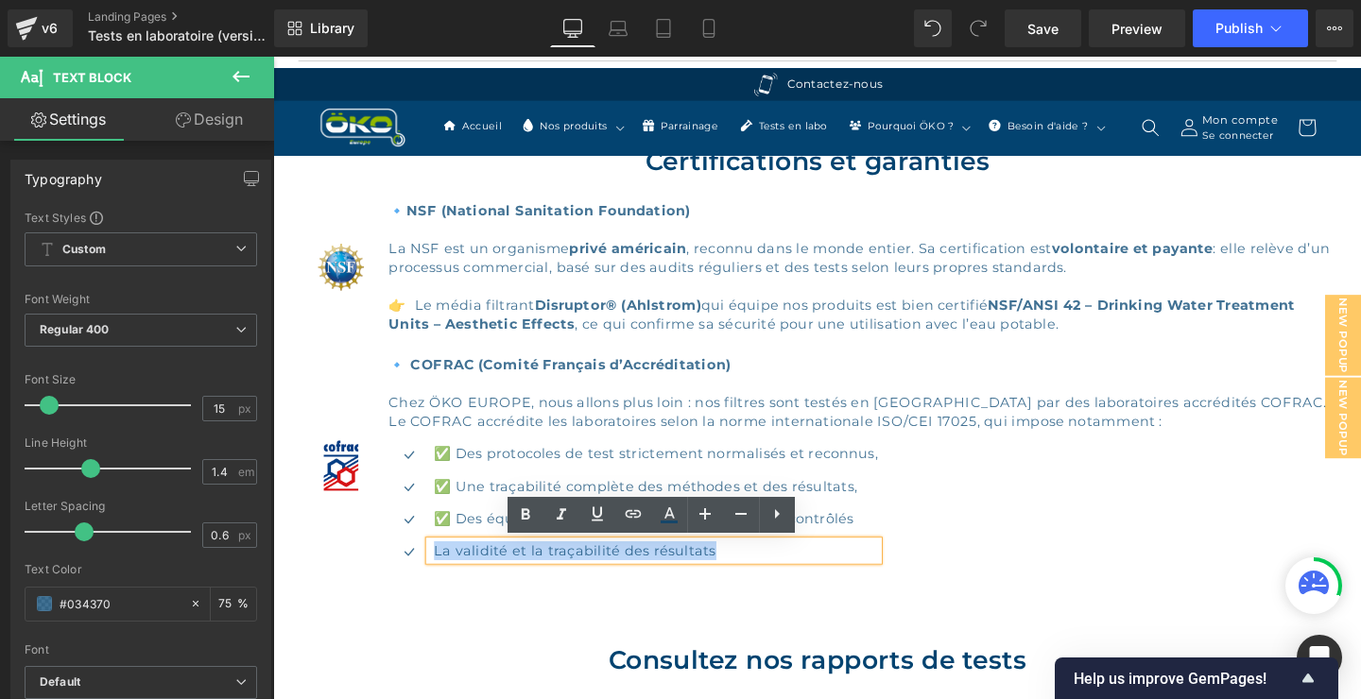
drag, startPoint x: 744, startPoint y: 571, endPoint x: 439, endPoint y: 579, distance: 305.4
click at [439, 579] on div "La validité et la traçabilité des résultats" at bounding box center [674, 576] width 472 height 20
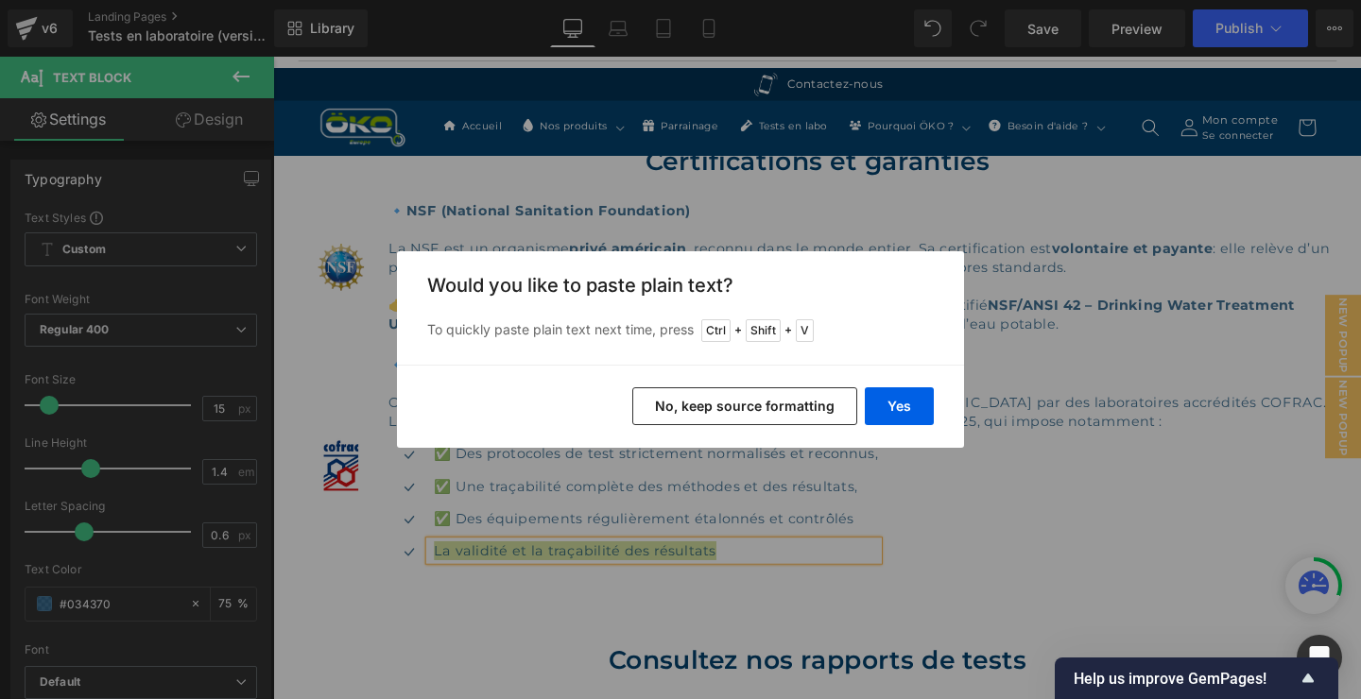
click at [791, 396] on button "No, keep source formatting" at bounding box center [744, 407] width 225 height 38
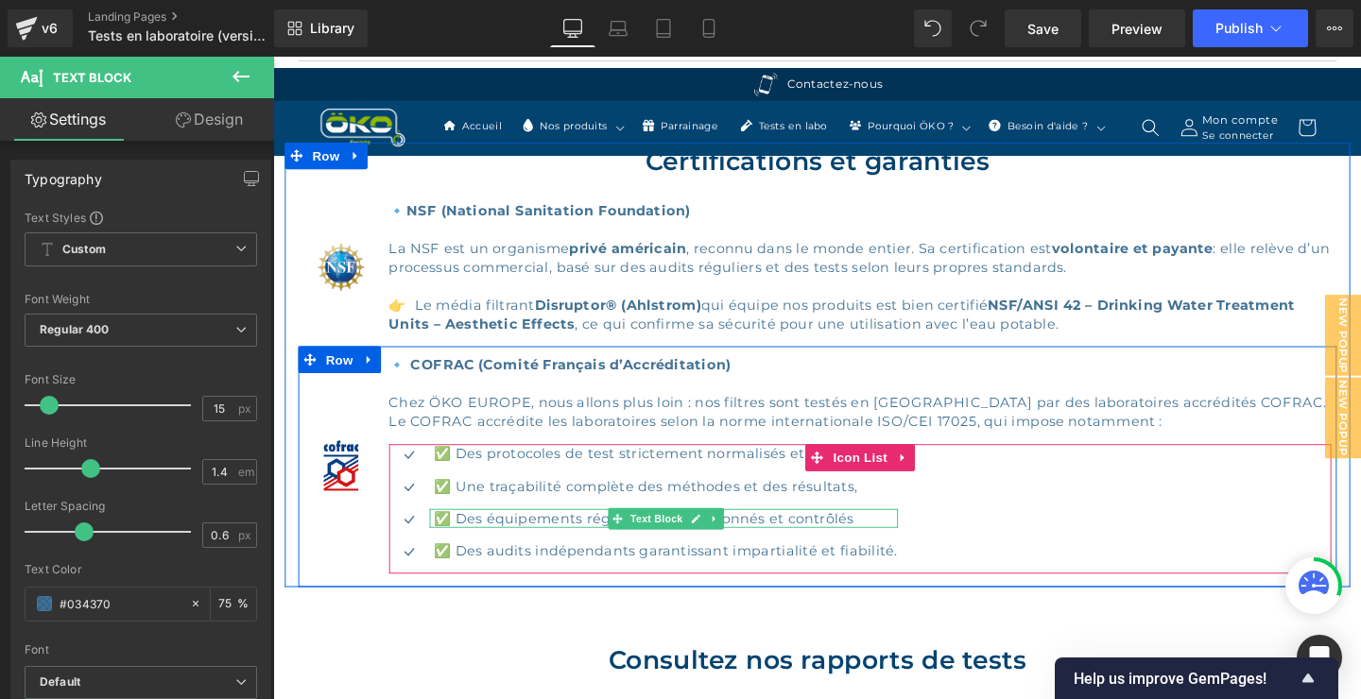
click at [889, 538] on p "✅ Des équipements régulièrement étalonnés et contrôlés" at bounding box center [686, 542] width 488 height 20
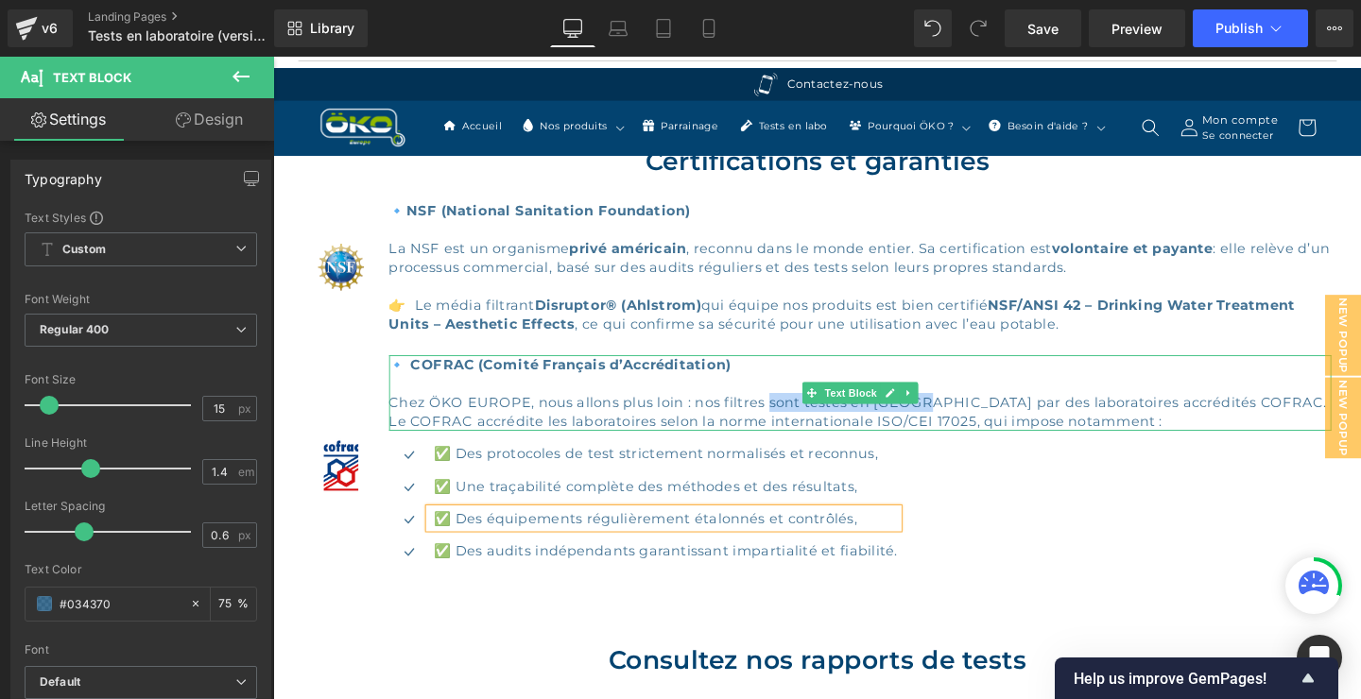
drag, startPoint x: 937, startPoint y: 419, endPoint x: 958, endPoint y: 421, distance: 20.9
click at [958, 420] on p "Chez ÖKO EUROPE, nous allons plus loin : nos filtres sont testés en [GEOGRAPHIC…" at bounding box center [891, 430] width 992 height 40
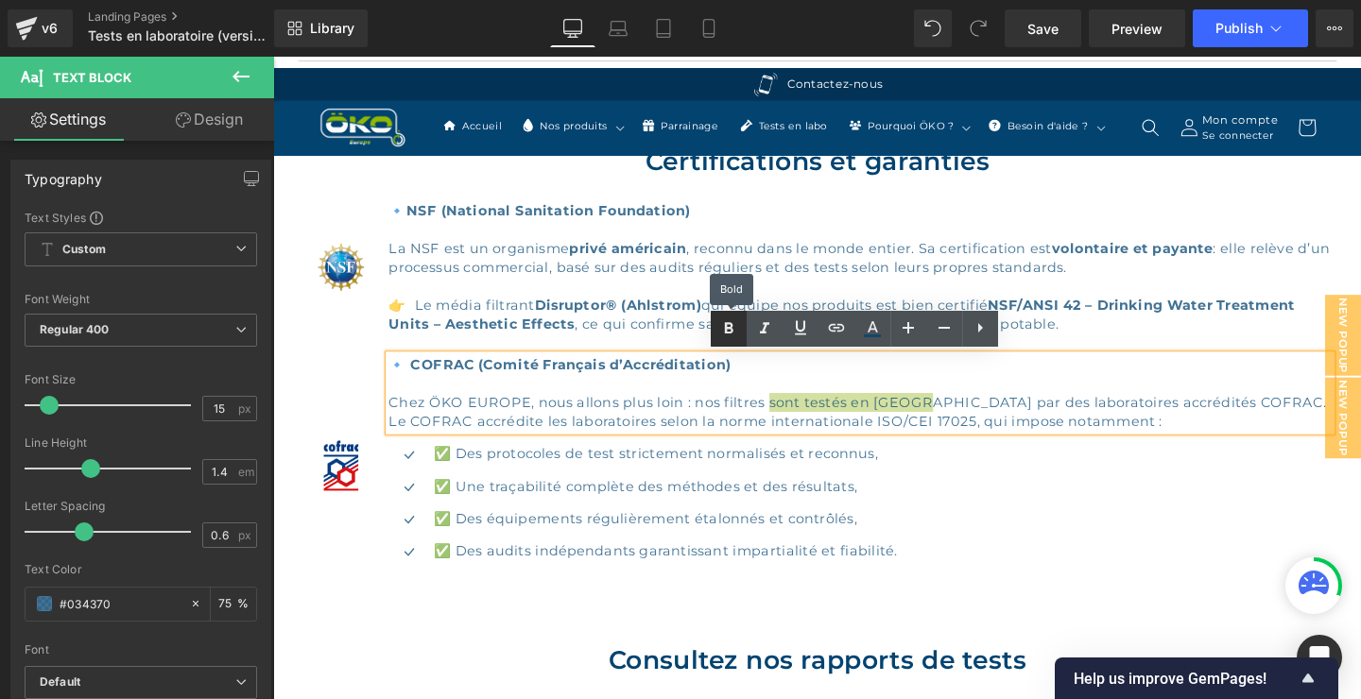
click at [731, 319] on icon at bounding box center [728, 329] width 23 height 23
drag, startPoint x: 1207, startPoint y: 424, endPoint x: 1276, endPoint y: 420, distance: 69.2
click at [1275, 419] on p "Chez ÖKO EUROPE, nous allons plus loin : nos filtres sont testés en [GEOGRAPHIC…" at bounding box center [891, 430] width 992 height 40
click at [729, 320] on icon at bounding box center [728, 329] width 23 height 23
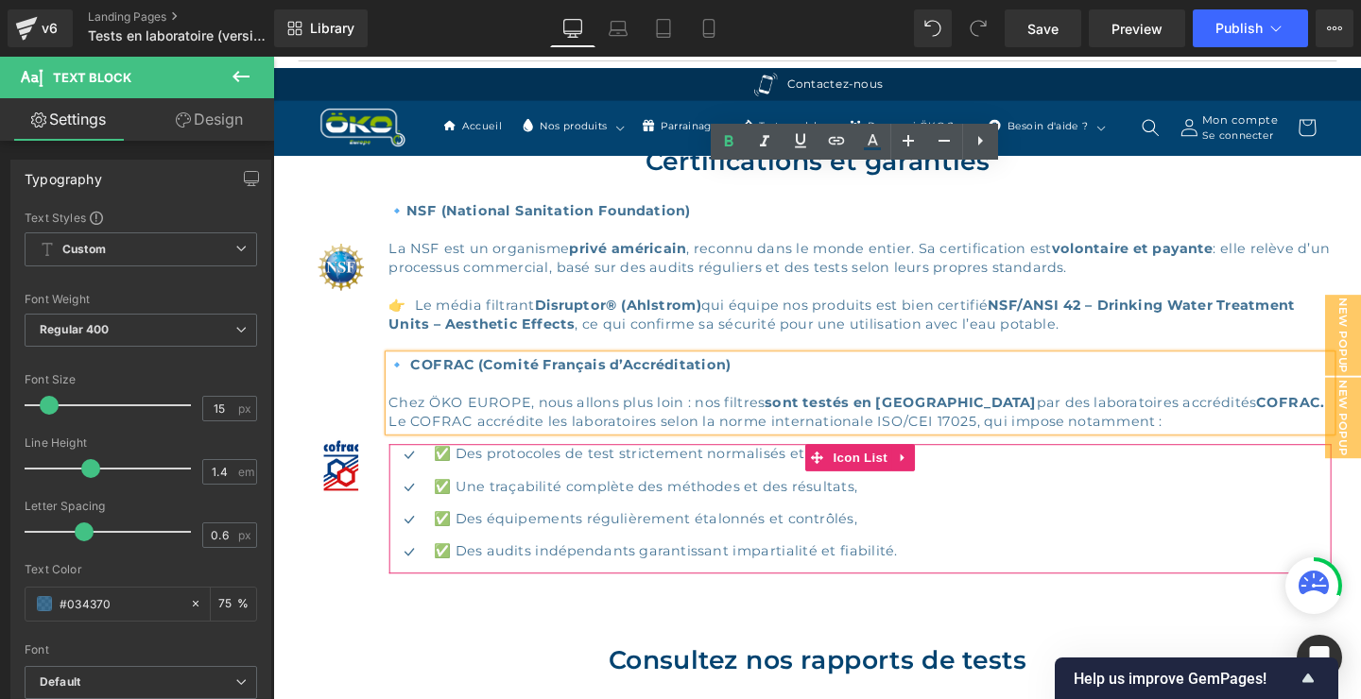
scroll to position [2041, 0]
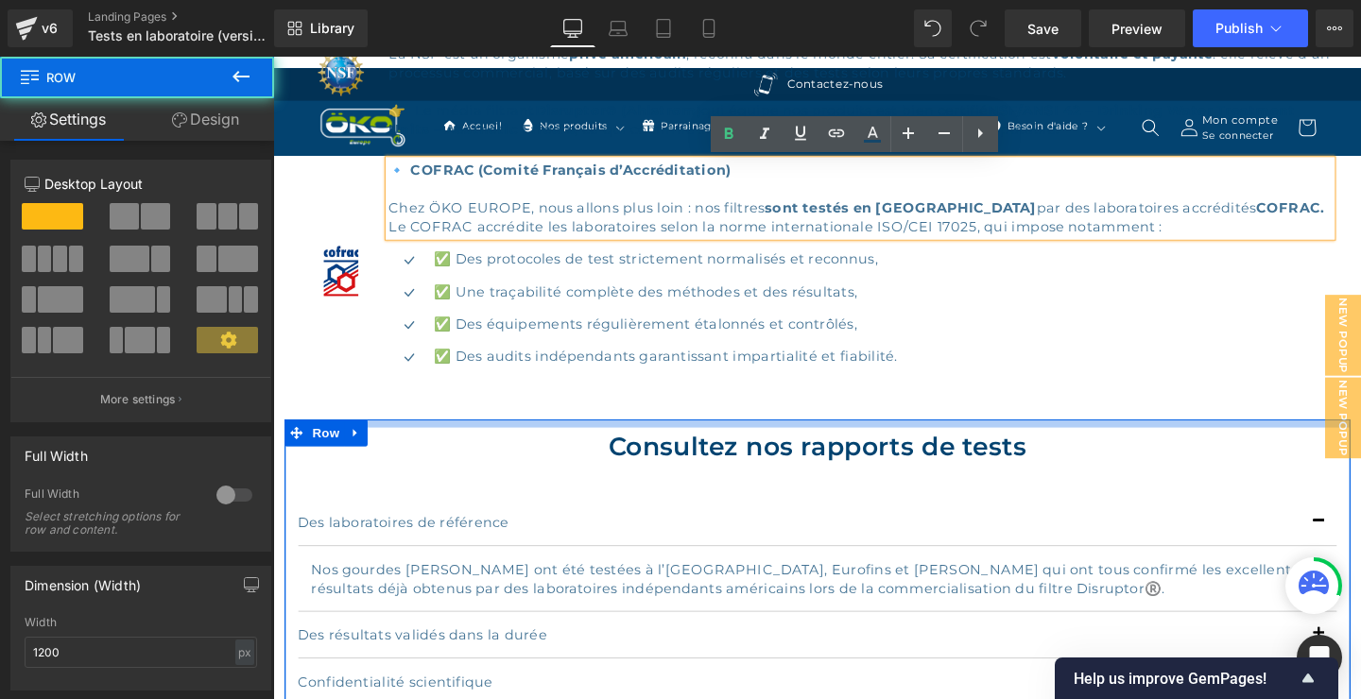
drag, startPoint x: 956, startPoint y: 448, endPoint x: 958, endPoint y: 427, distance: 21.0
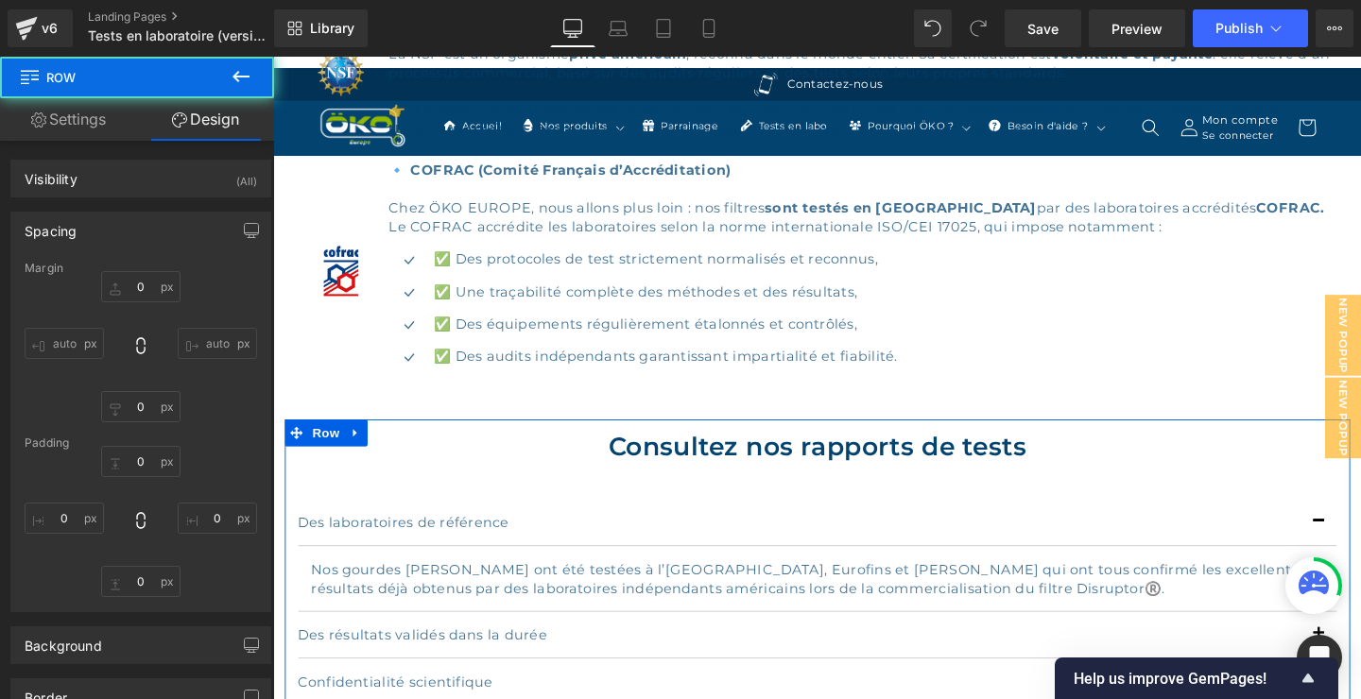
type input "0"
type input "9"
type input "0"
type input "1"
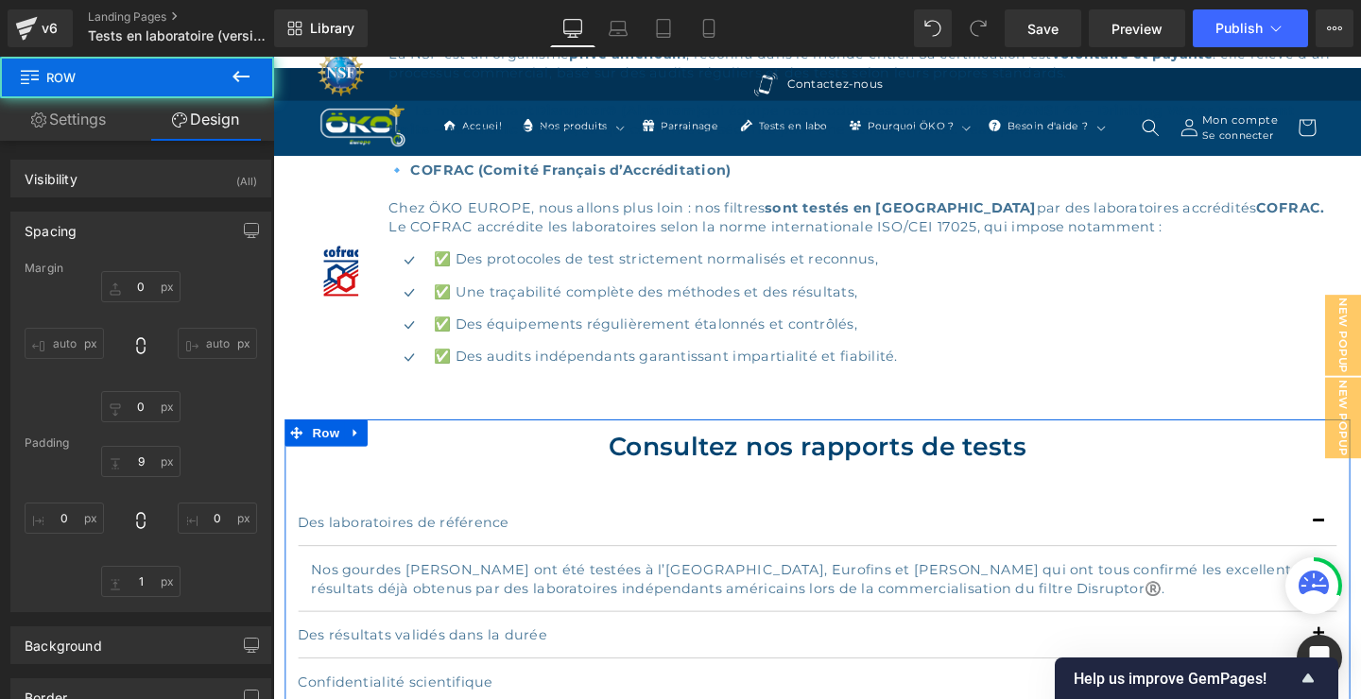
type input "0"
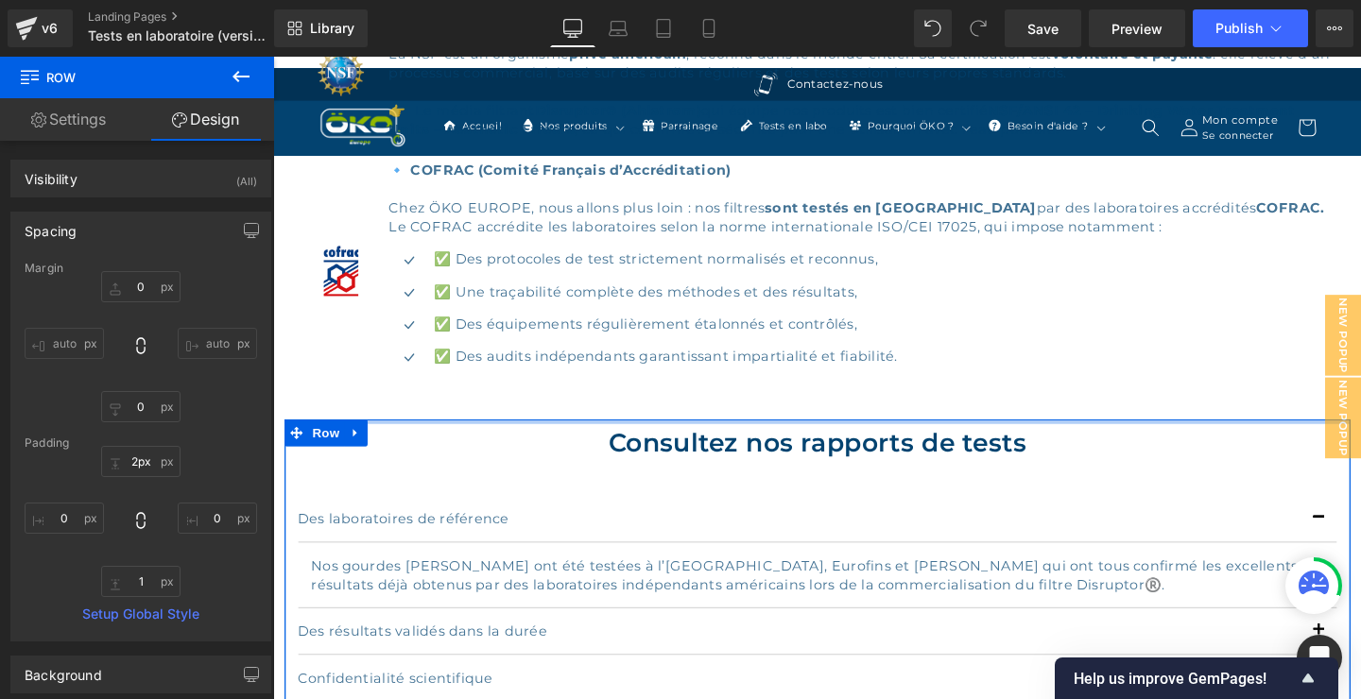
type input "1px"
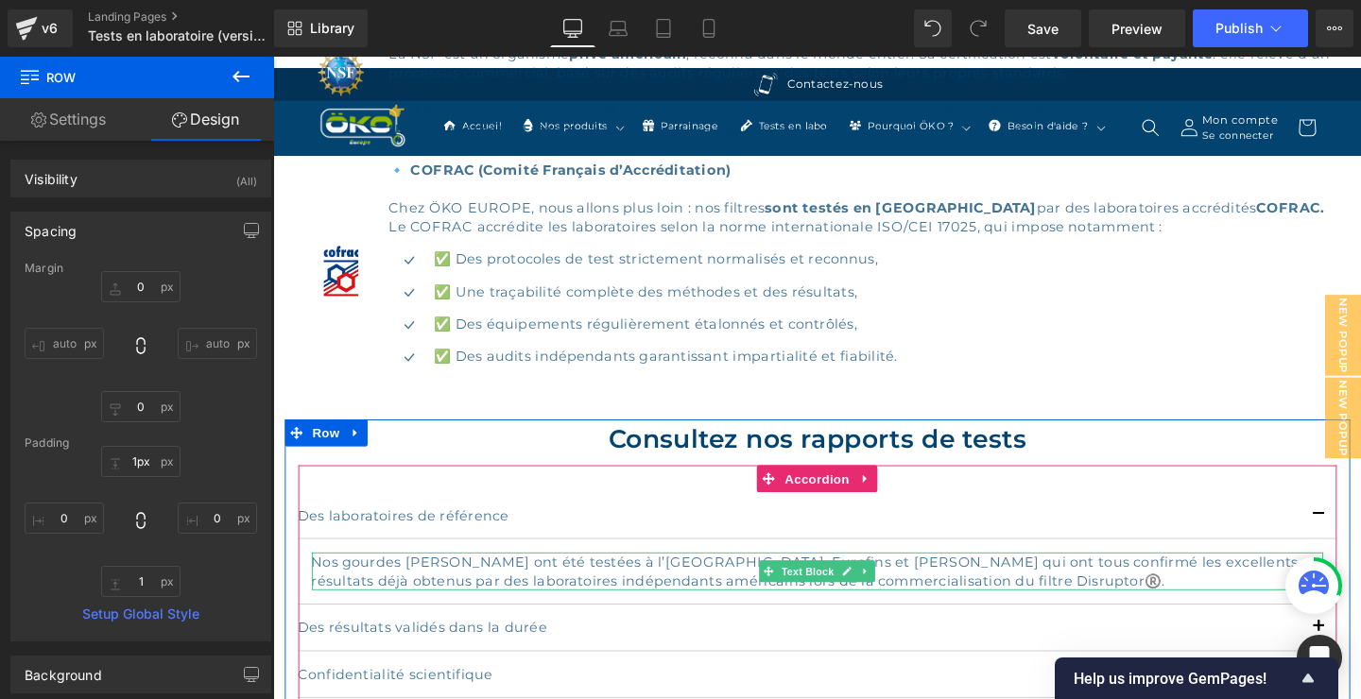
scroll to position [2245, 0]
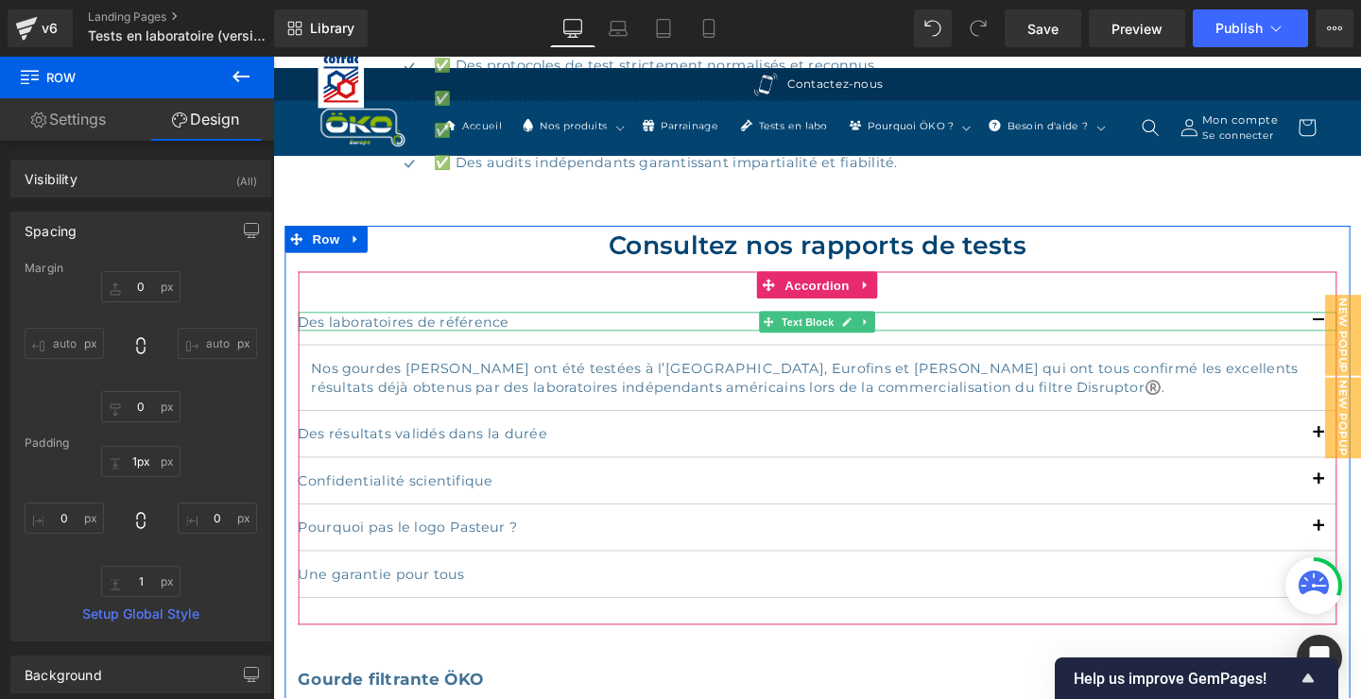
click at [434, 330] on p "Des laboratoires de référence" at bounding box center [846, 335] width 1092 height 20
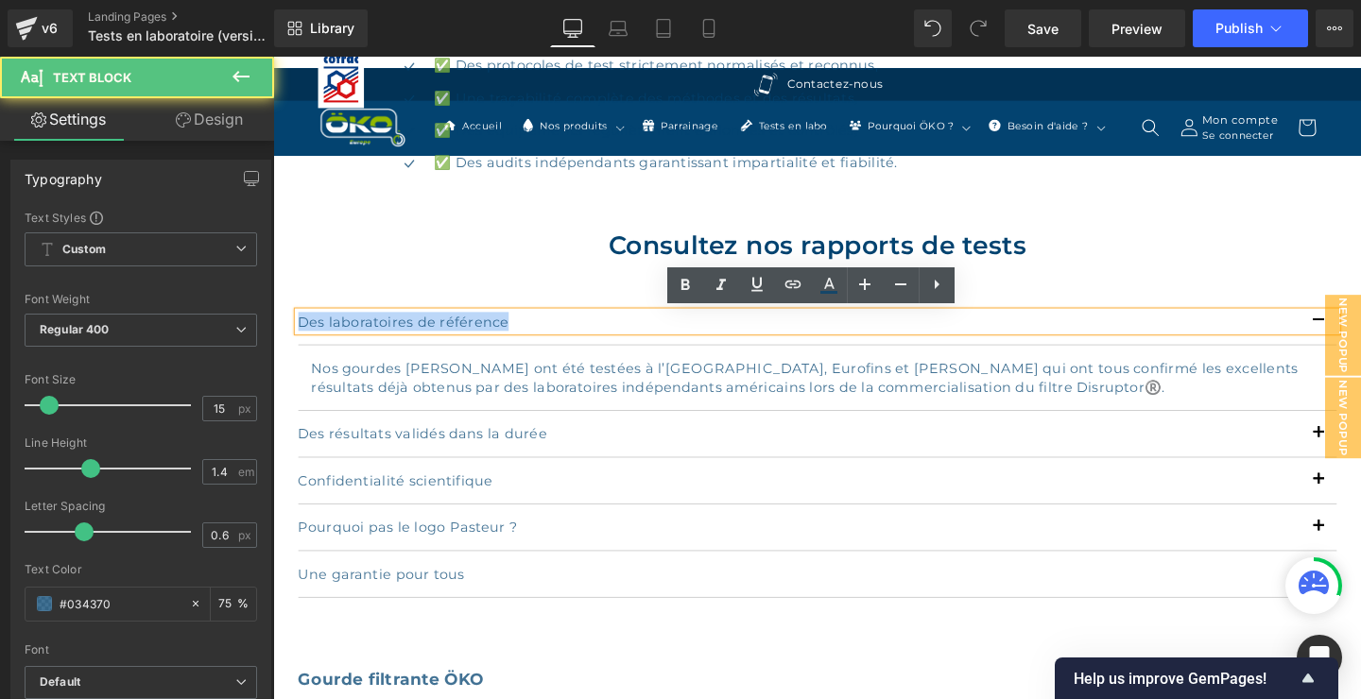
drag, startPoint x: 530, startPoint y: 335, endPoint x: 300, endPoint y: 334, distance: 230.6
click at [300, 334] on p "Des laboratoires de référence" at bounding box center [846, 335] width 1092 height 20
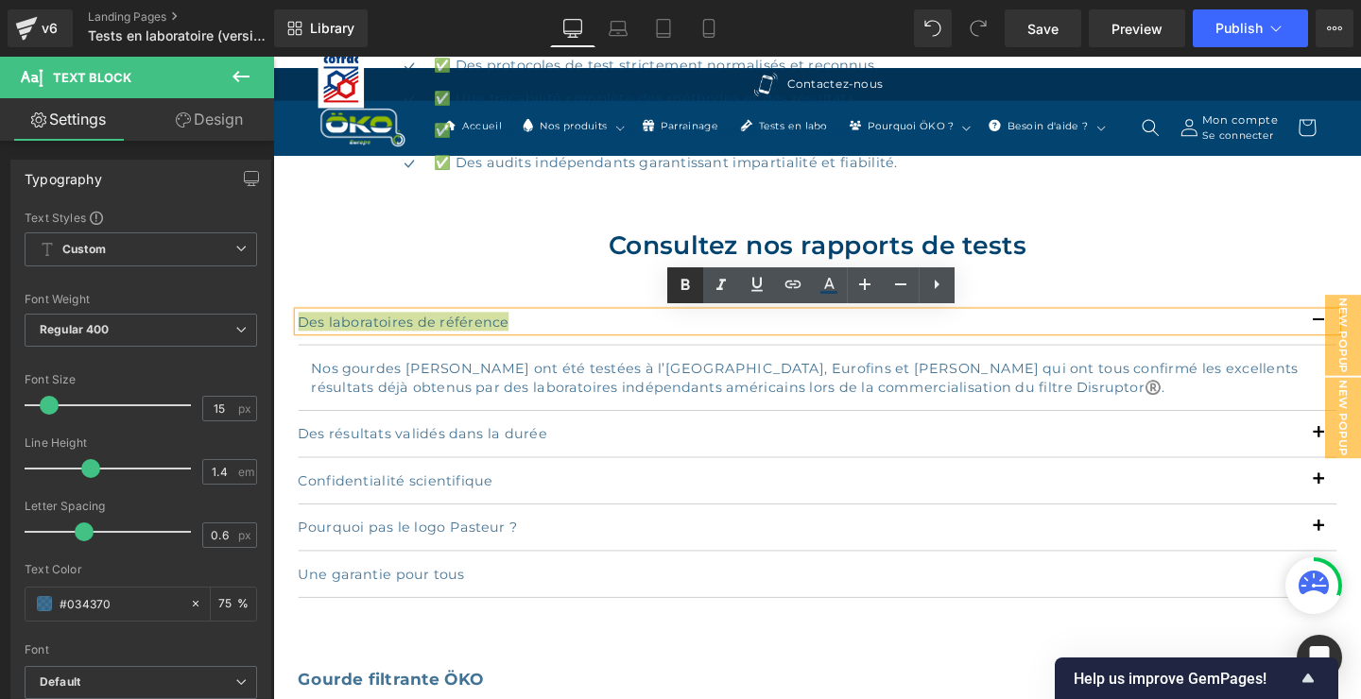
drag, startPoint x: 680, startPoint y: 287, endPoint x: 275, endPoint y: 328, distance: 406.6
click at [680, 287] on icon at bounding box center [685, 285] width 23 height 23
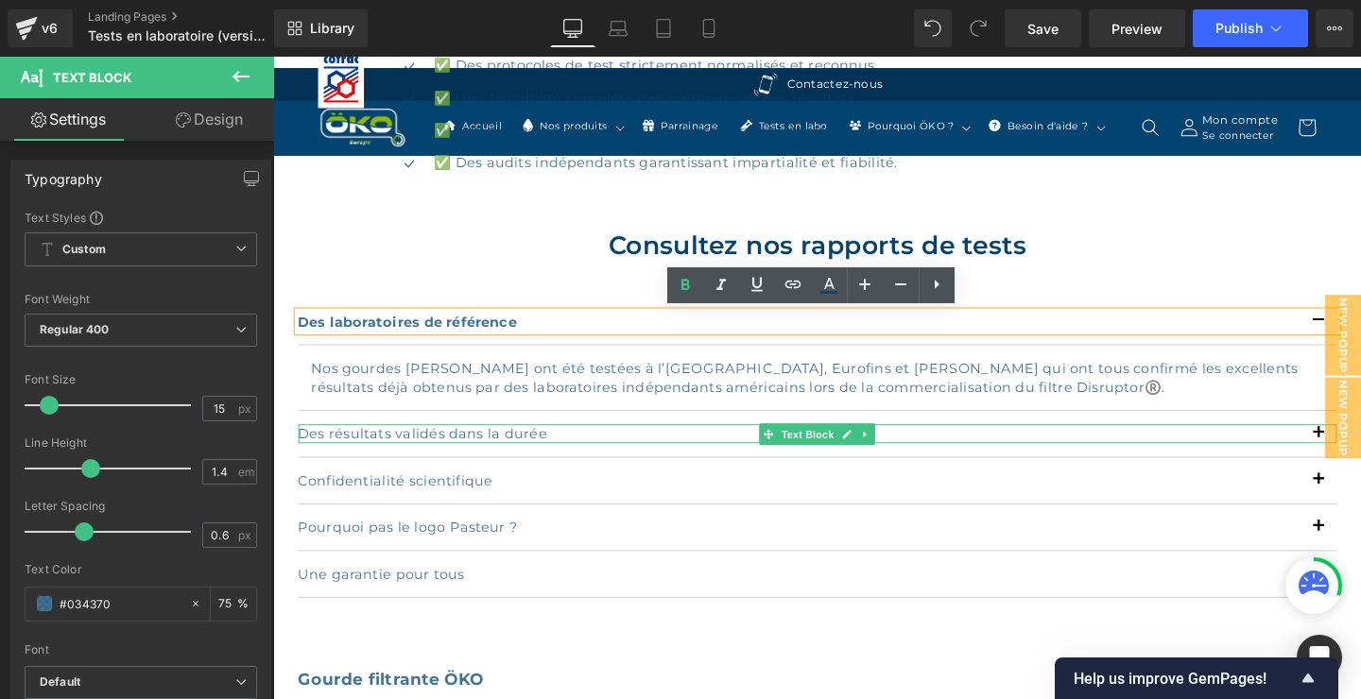
click at [552, 452] on p "Des résultats validés dans la durée" at bounding box center [846, 453] width 1092 height 20
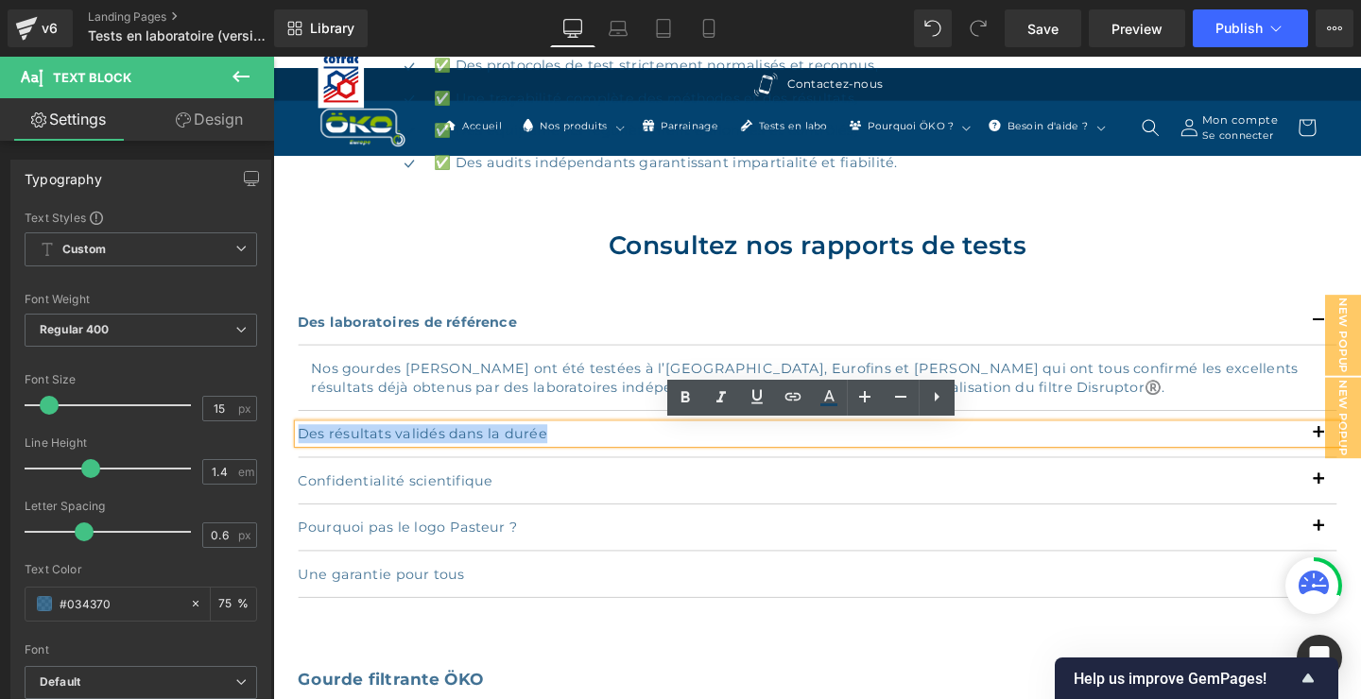
drag, startPoint x: 550, startPoint y: 452, endPoint x: 296, endPoint y: 452, distance: 254.3
click at [300, 451] on div "Des résultats validés dans la durée" at bounding box center [846, 453] width 1092 height 20
click at [685, 391] on icon at bounding box center [685, 398] width 23 height 23
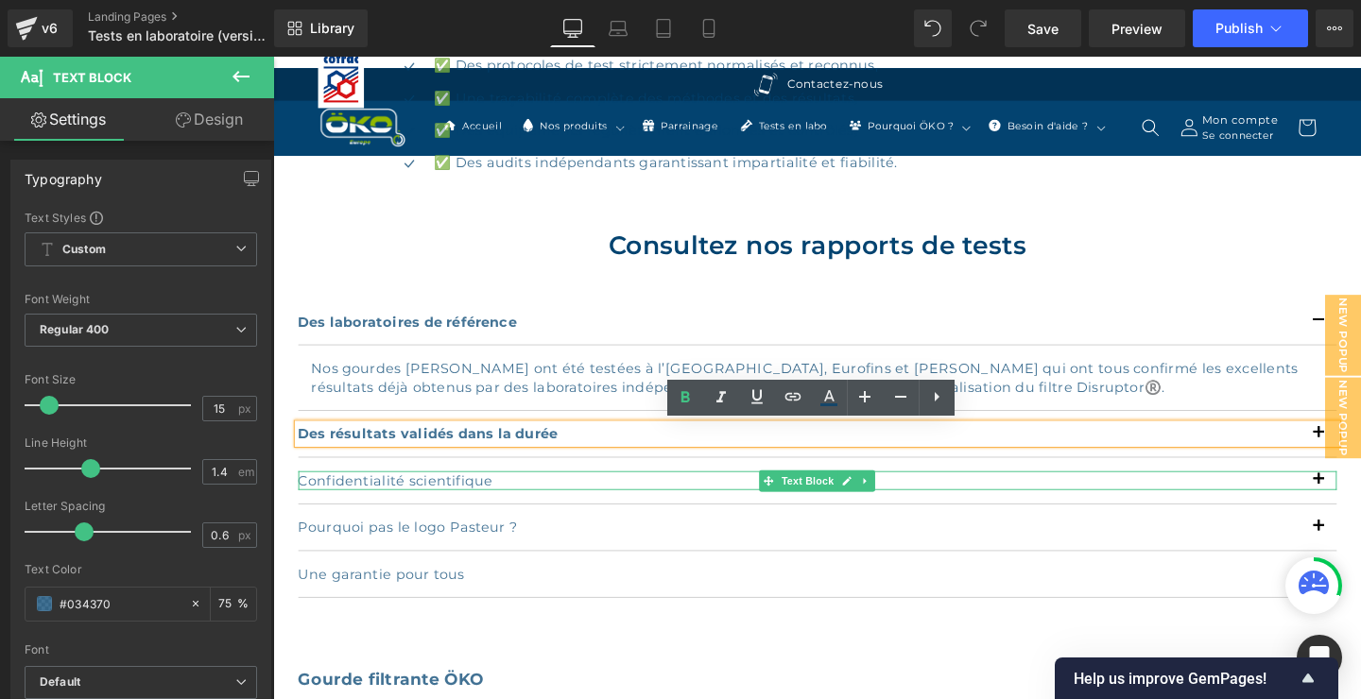
click at [487, 502] on p "Confidentialité scientifique" at bounding box center [846, 502] width 1092 height 20
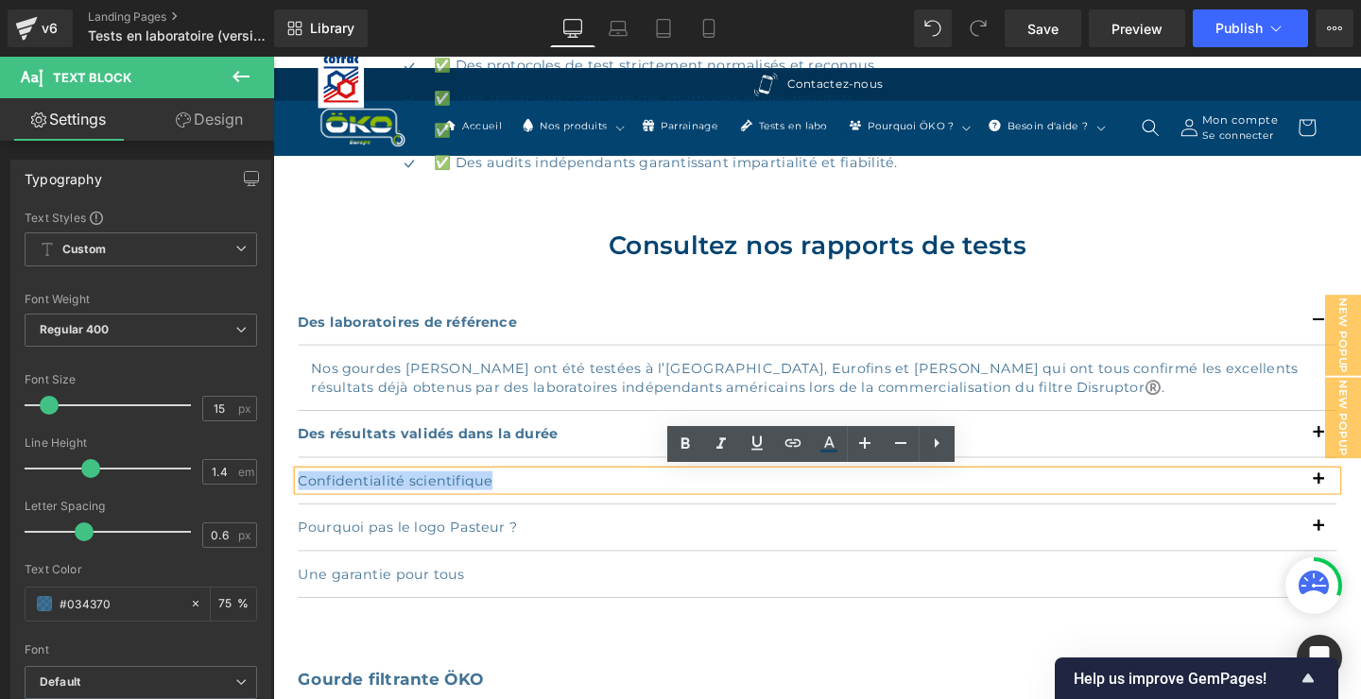
drag, startPoint x: 489, startPoint y: 500, endPoint x: 301, endPoint y: 505, distance: 188.2
click at [301, 504] on p "Confidentialité scientifique" at bounding box center [846, 502] width 1092 height 20
click at [682, 445] on icon at bounding box center [685, 444] width 9 height 11
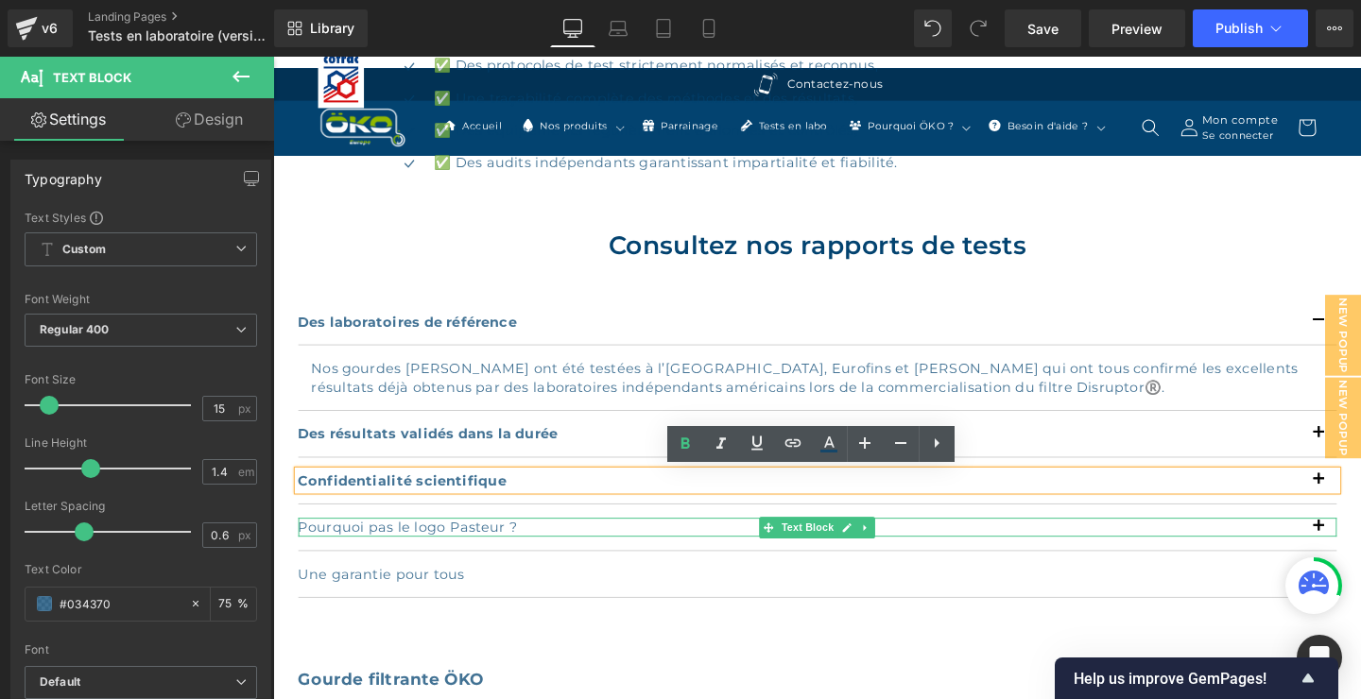
click at [423, 551] on p "Pourquoi pas le logo Pasteur ?" at bounding box center [846, 552] width 1092 height 20
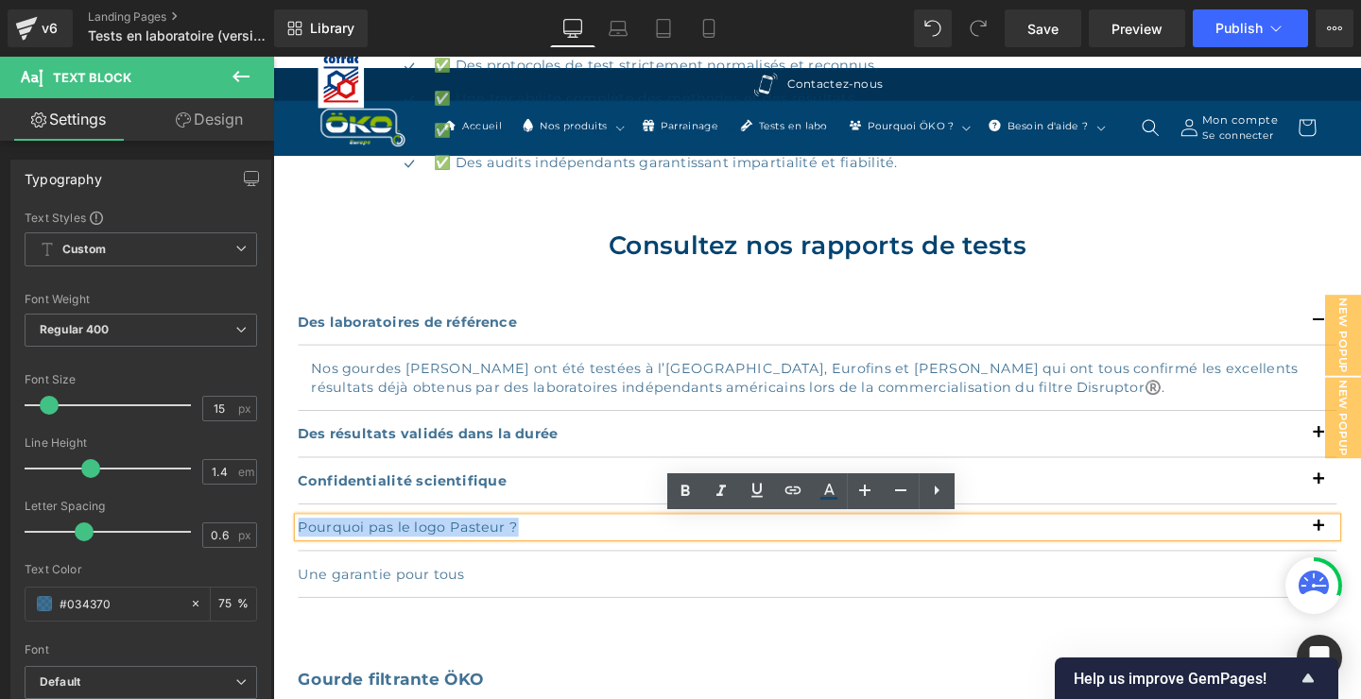
drag, startPoint x: 543, startPoint y: 547, endPoint x: 436, endPoint y: 543, distance: 106.9
click at [300, 553] on div "Pourquoi pas le logo Pasteur ?" at bounding box center [846, 552] width 1092 height 20
click at [688, 484] on icon at bounding box center [685, 491] width 23 height 23
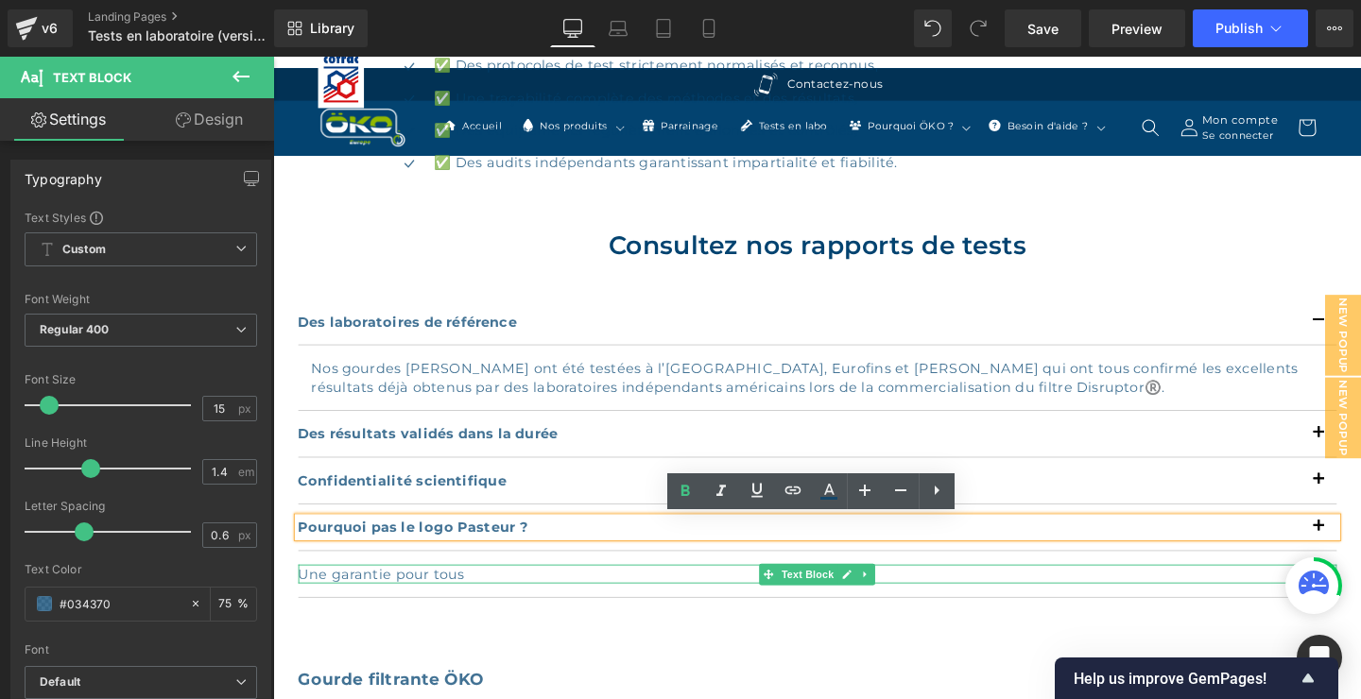
drag, startPoint x: 436, startPoint y: 600, endPoint x: 488, endPoint y: 596, distance: 52.1
click at [436, 598] on p "Une garantie pour tous" at bounding box center [846, 601] width 1092 height 20
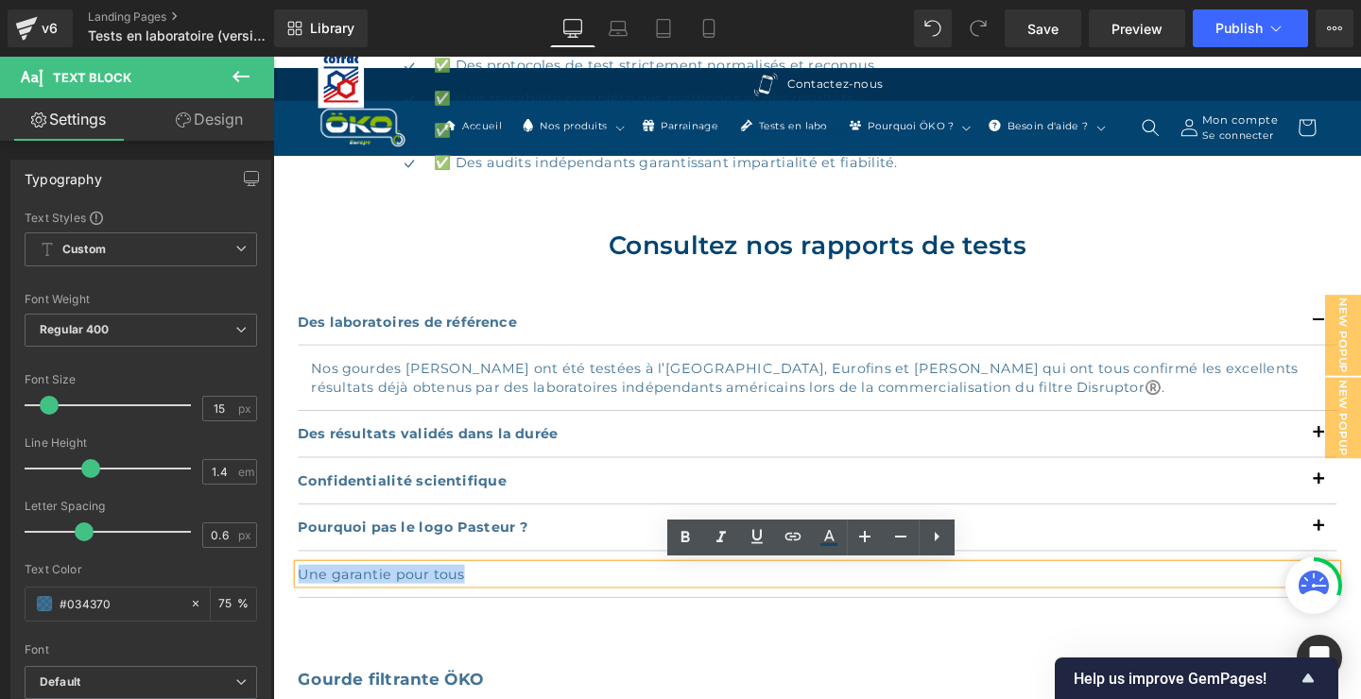
drag, startPoint x: 451, startPoint y: 596, endPoint x: 291, endPoint y: 603, distance: 159.9
click at [679, 530] on icon at bounding box center [685, 537] width 23 height 23
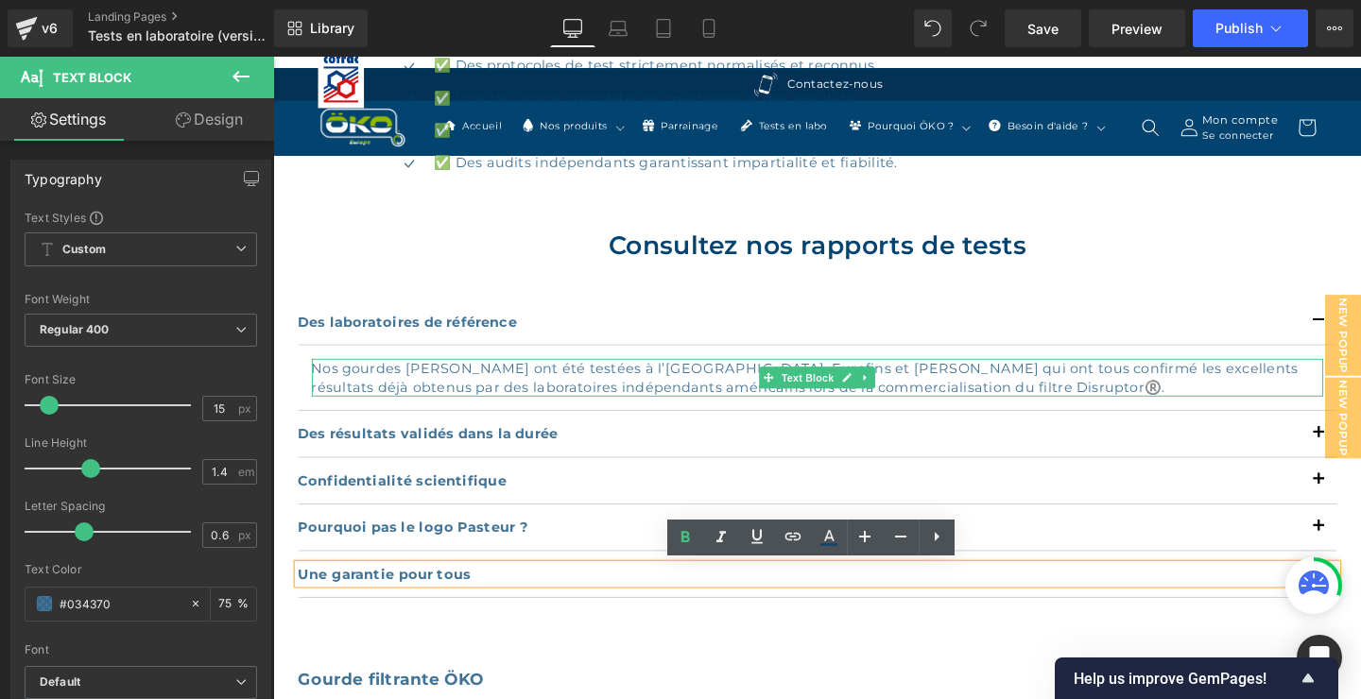
click at [659, 399] on p "Nos gourdes [PERSON_NAME] ont été testées à l’[GEOGRAPHIC_DATA], Eurofins et [P…" at bounding box center [845, 394] width 1063 height 40
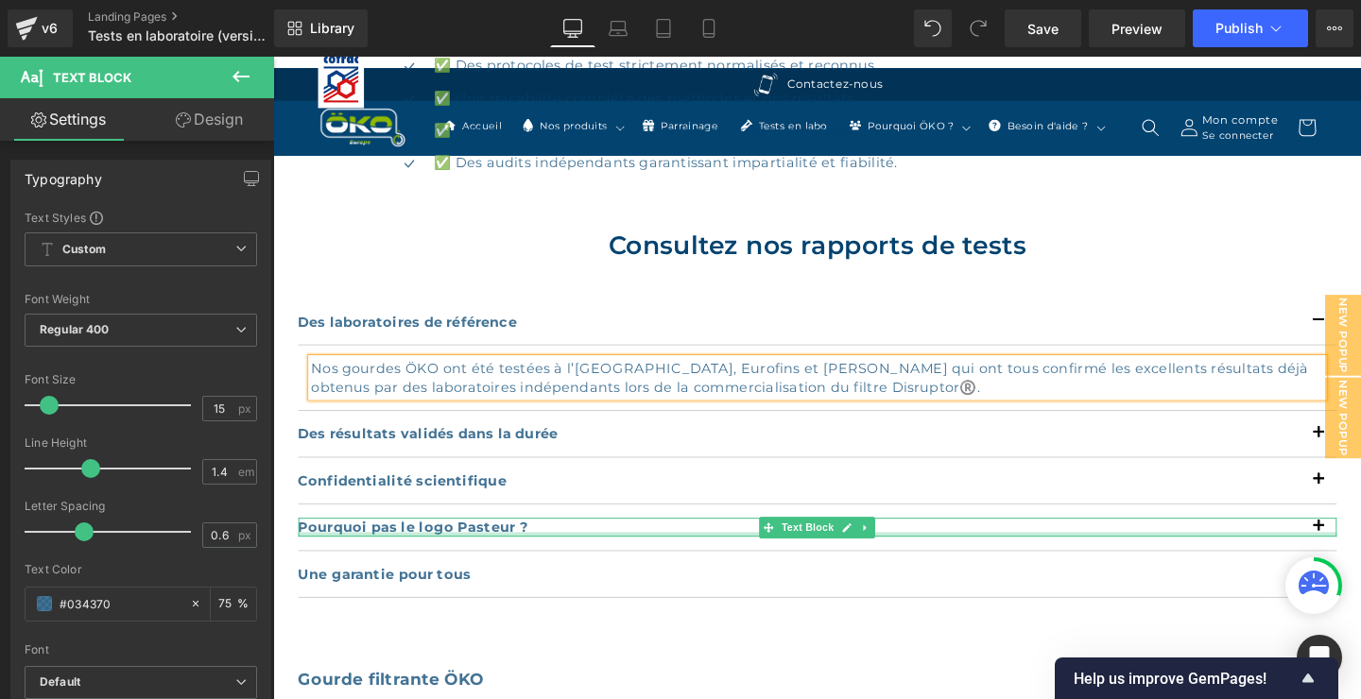
scroll to position [2449, 0]
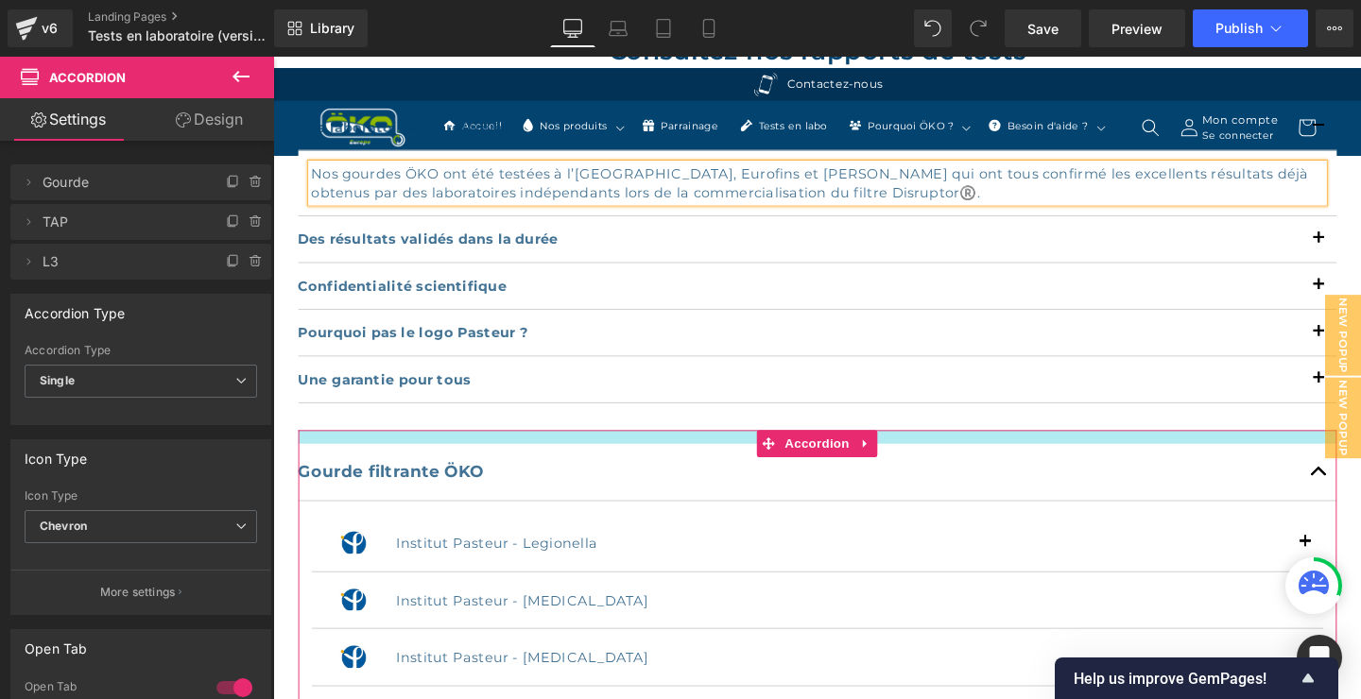
drag, startPoint x: 545, startPoint y: 468, endPoint x: 548, endPoint y: 454, distance: 14.5
click at [547, 453] on div at bounding box center [846, 457] width 1092 height 14
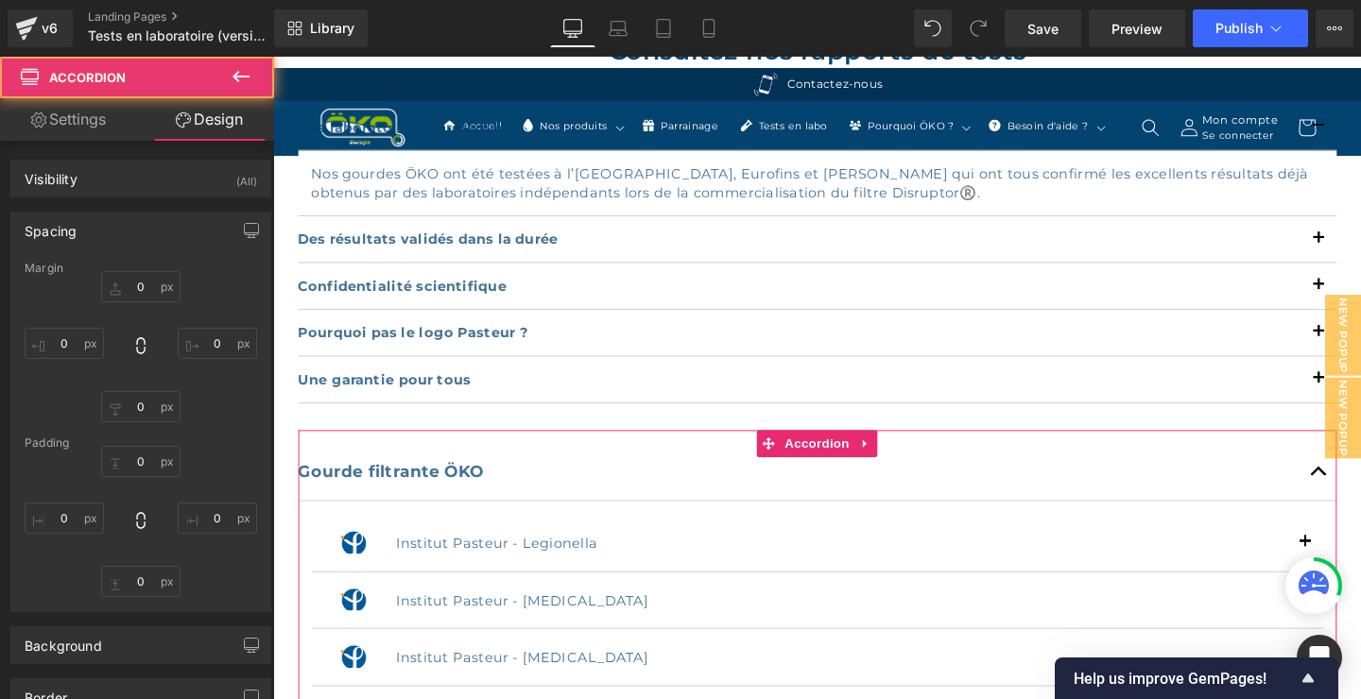
type input "0"
type input "15"
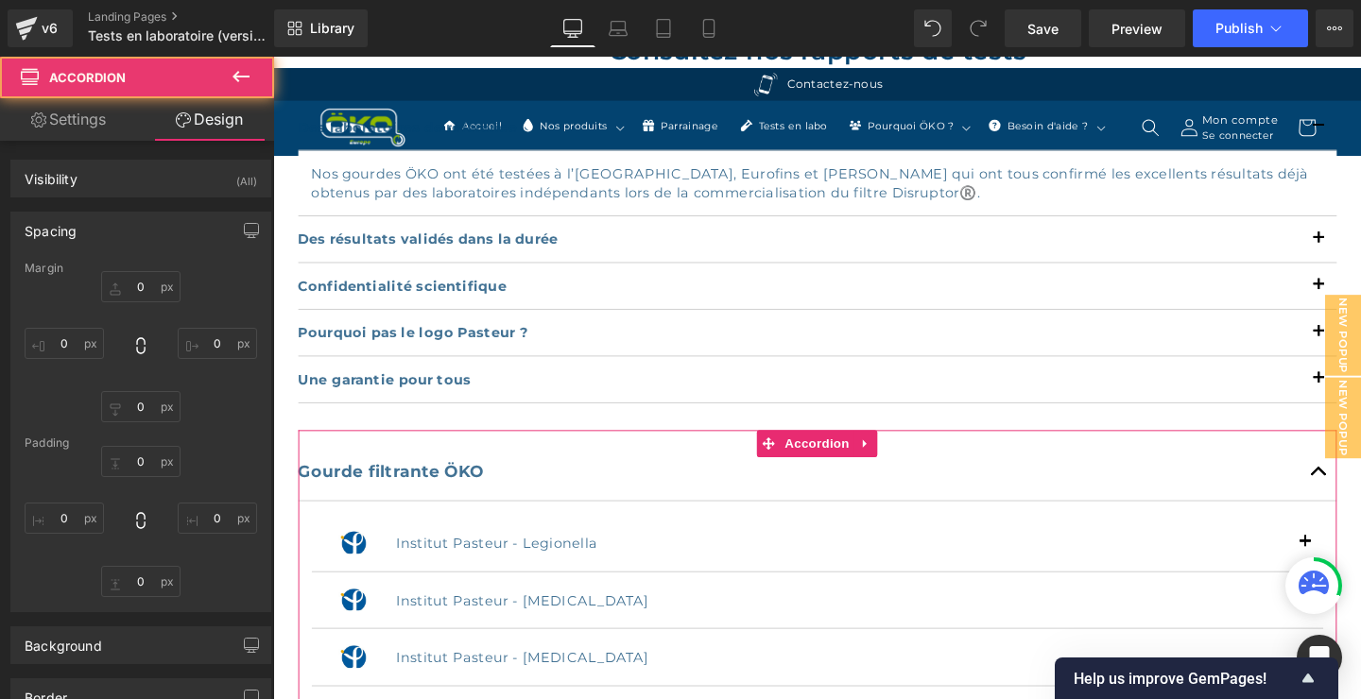
type input "0"
type input "6"
type input "0"
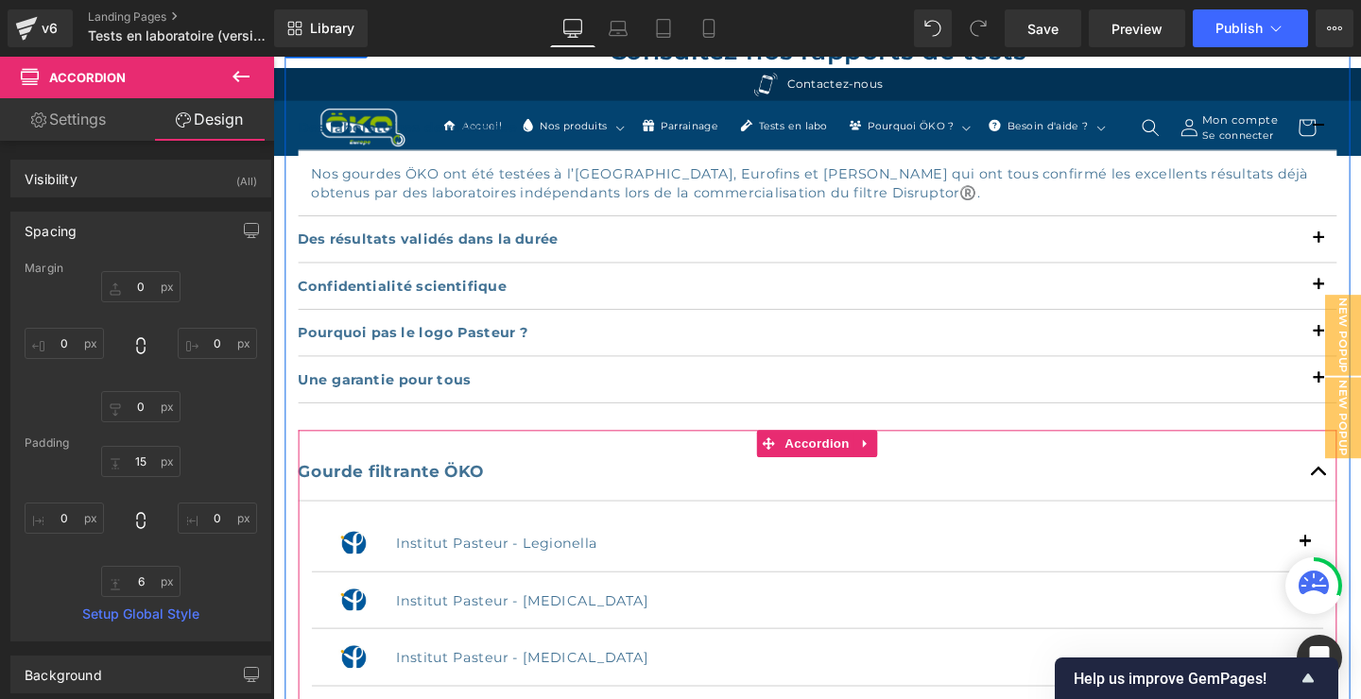
click at [1330, 518] on div "Gourde filtrante ÖKO Text Block" at bounding box center [846, 494] width 1092 height 60
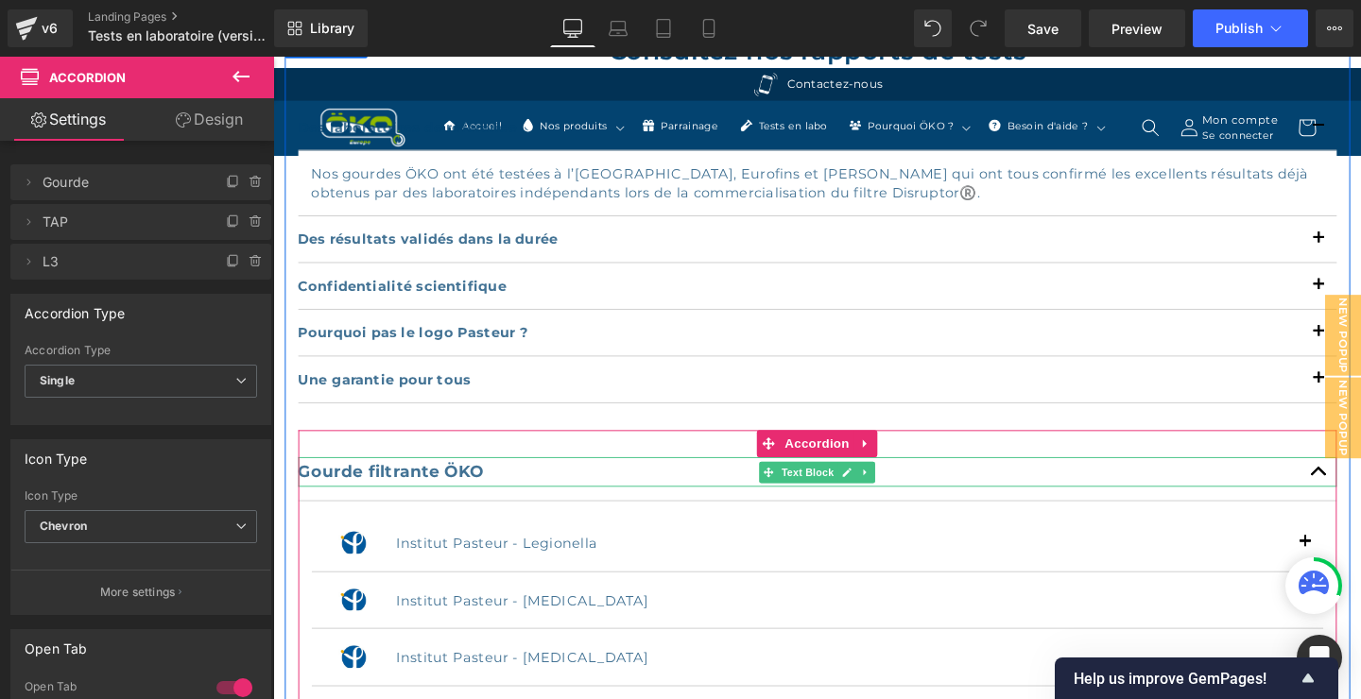
click at [1360, 492] on p "Gourde filtrante ÖKO" at bounding box center [846, 493] width 1092 height 30
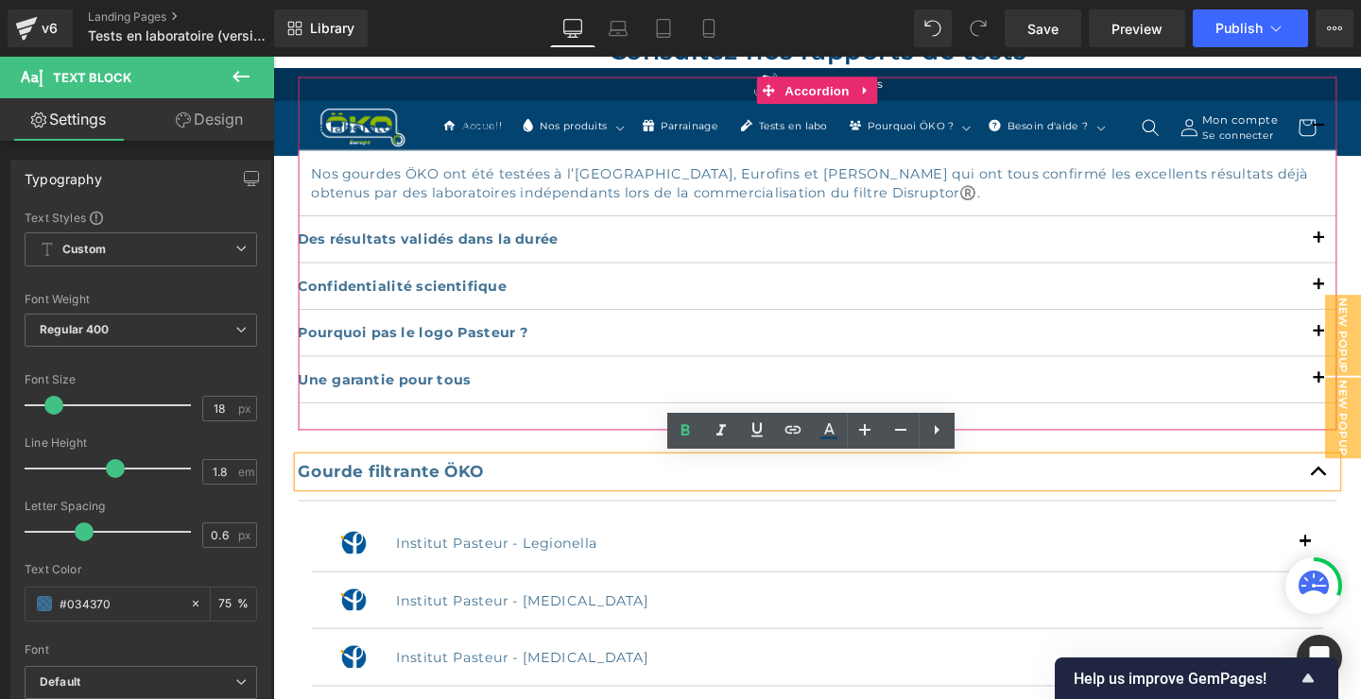
click at [1313, 425] on div "Des laboratoires de référence Text Block Nos gourdes ÖKO ont été testées à l’[G…" at bounding box center [846, 263] width 1092 height 371
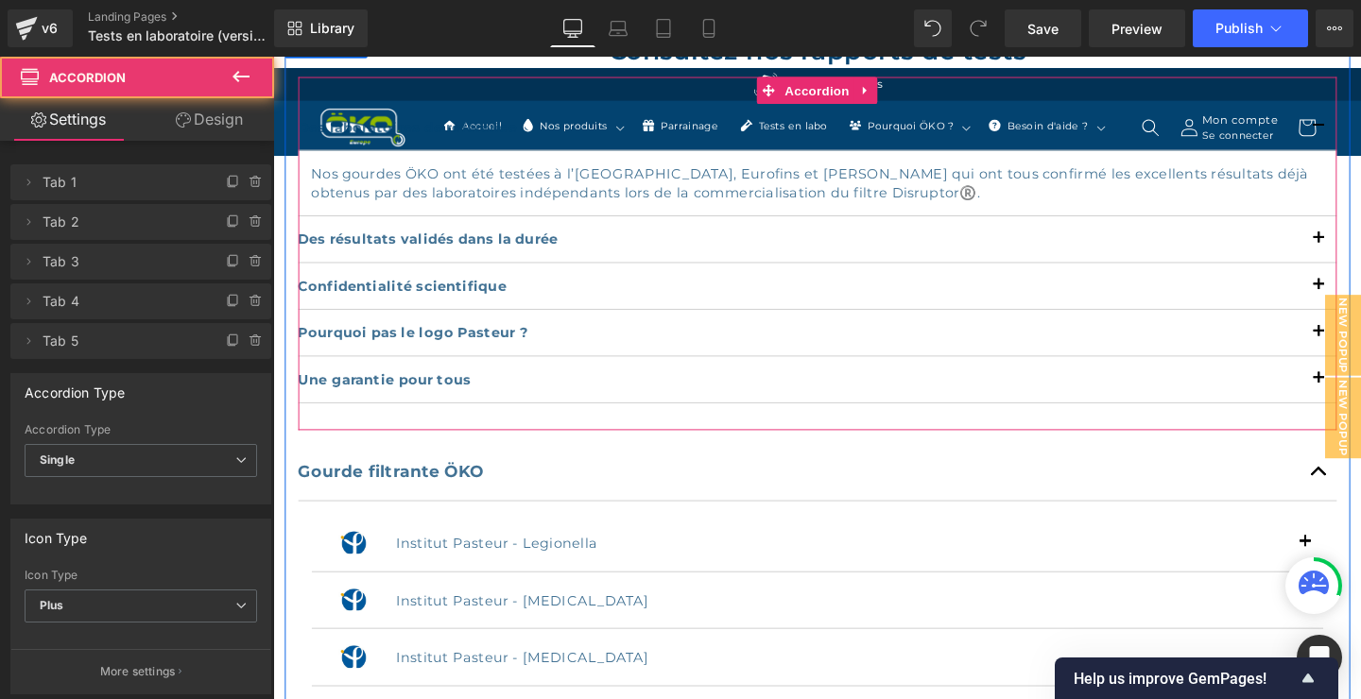
click at [1321, 423] on div "Des laboratoires de référence Text Block Nos gourdes ÖKO ont été testées à l’[G…" at bounding box center [846, 263] width 1092 height 371
click at [1330, 420] on div "Une garantie pour tous Text Block" at bounding box center [846, 396] width 1092 height 49
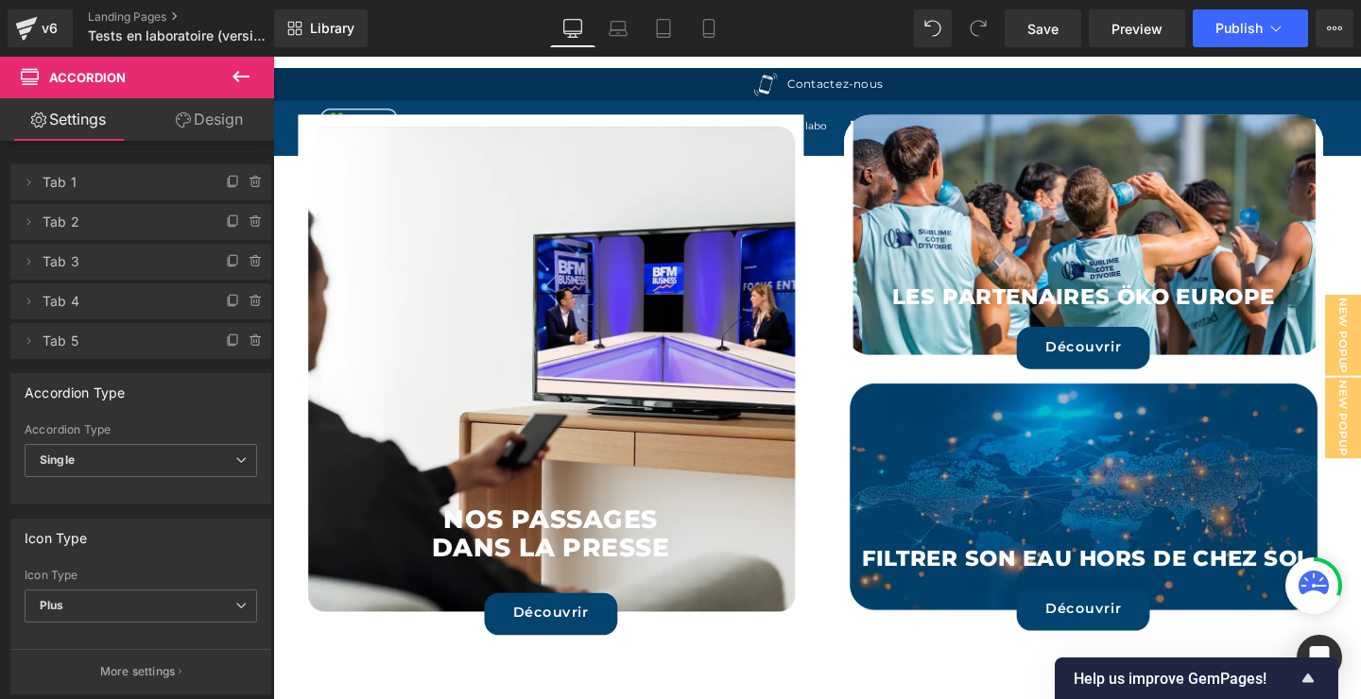
scroll to position [5308, 0]
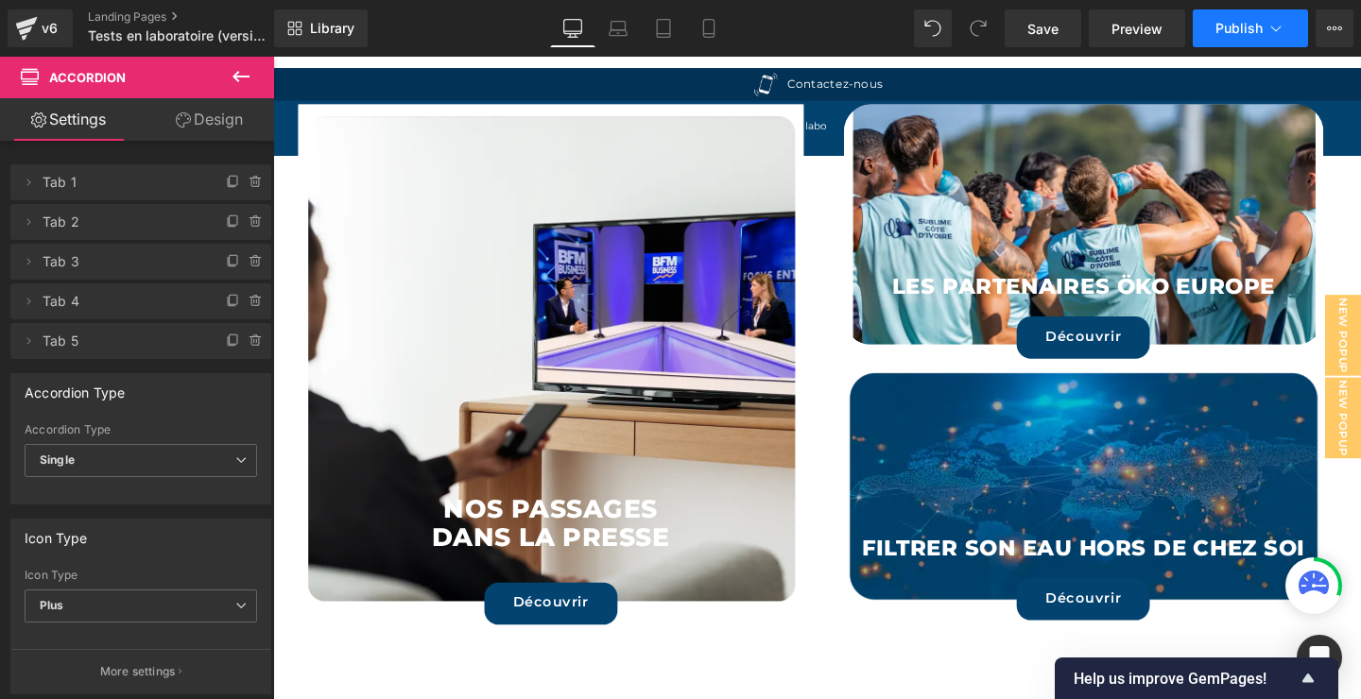
click at [1234, 24] on span "Publish" at bounding box center [1239, 28] width 47 height 15
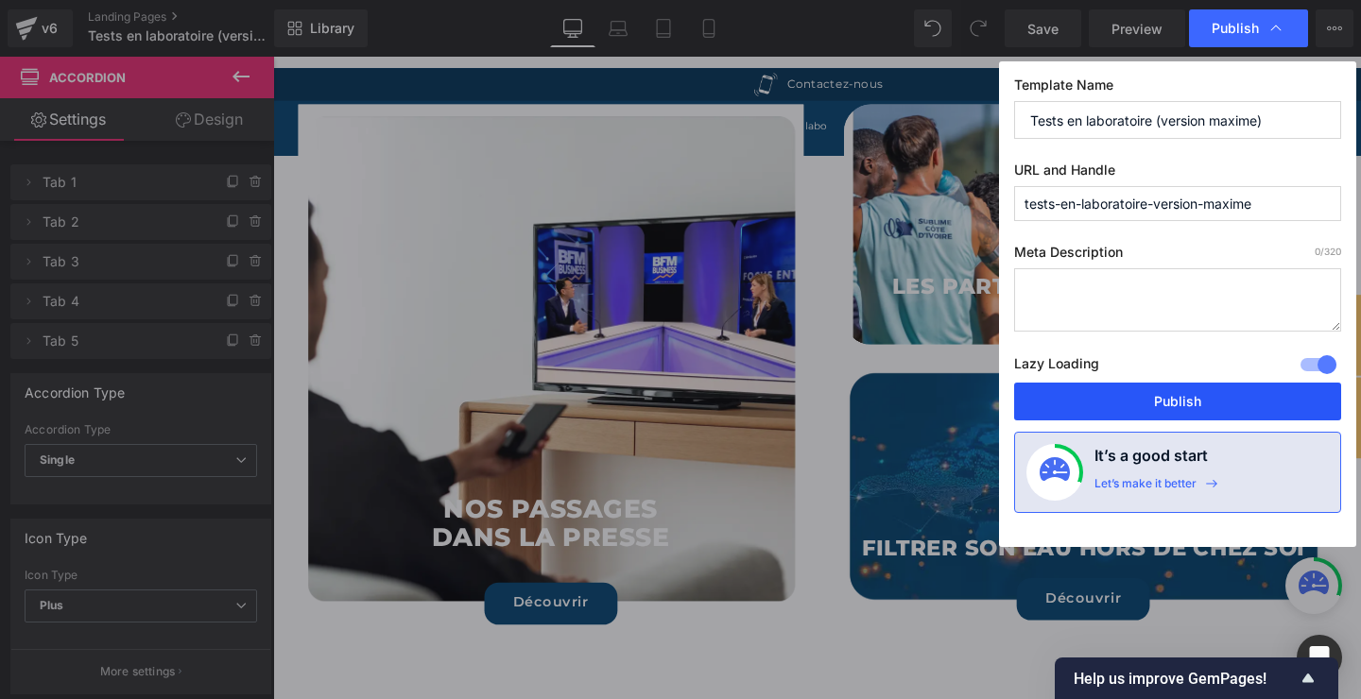
click at [1213, 396] on button "Publish" at bounding box center [1177, 402] width 327 height 38
